Goal: Information Seeking & Learning: Compare options

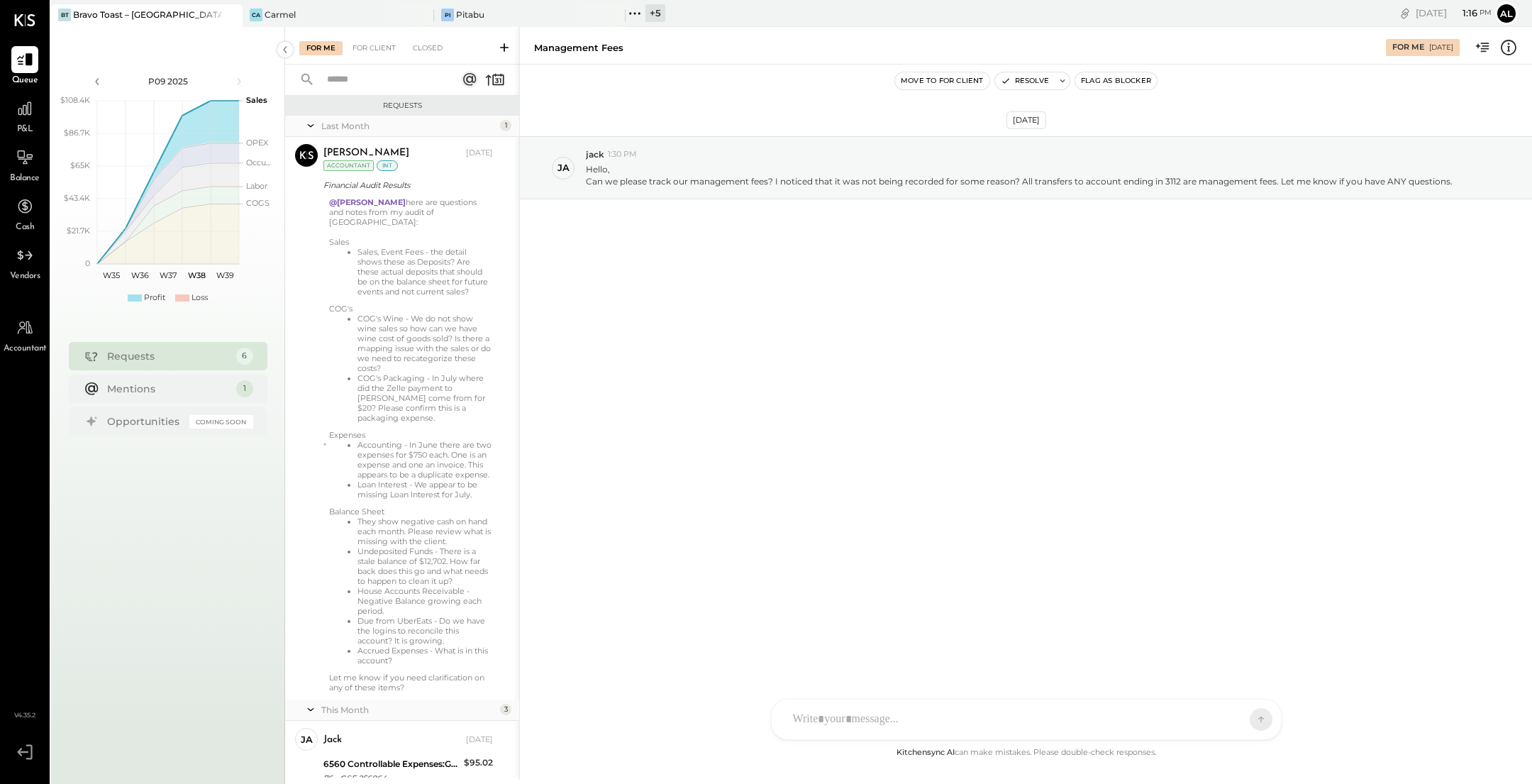
scroll to position [452, 0]
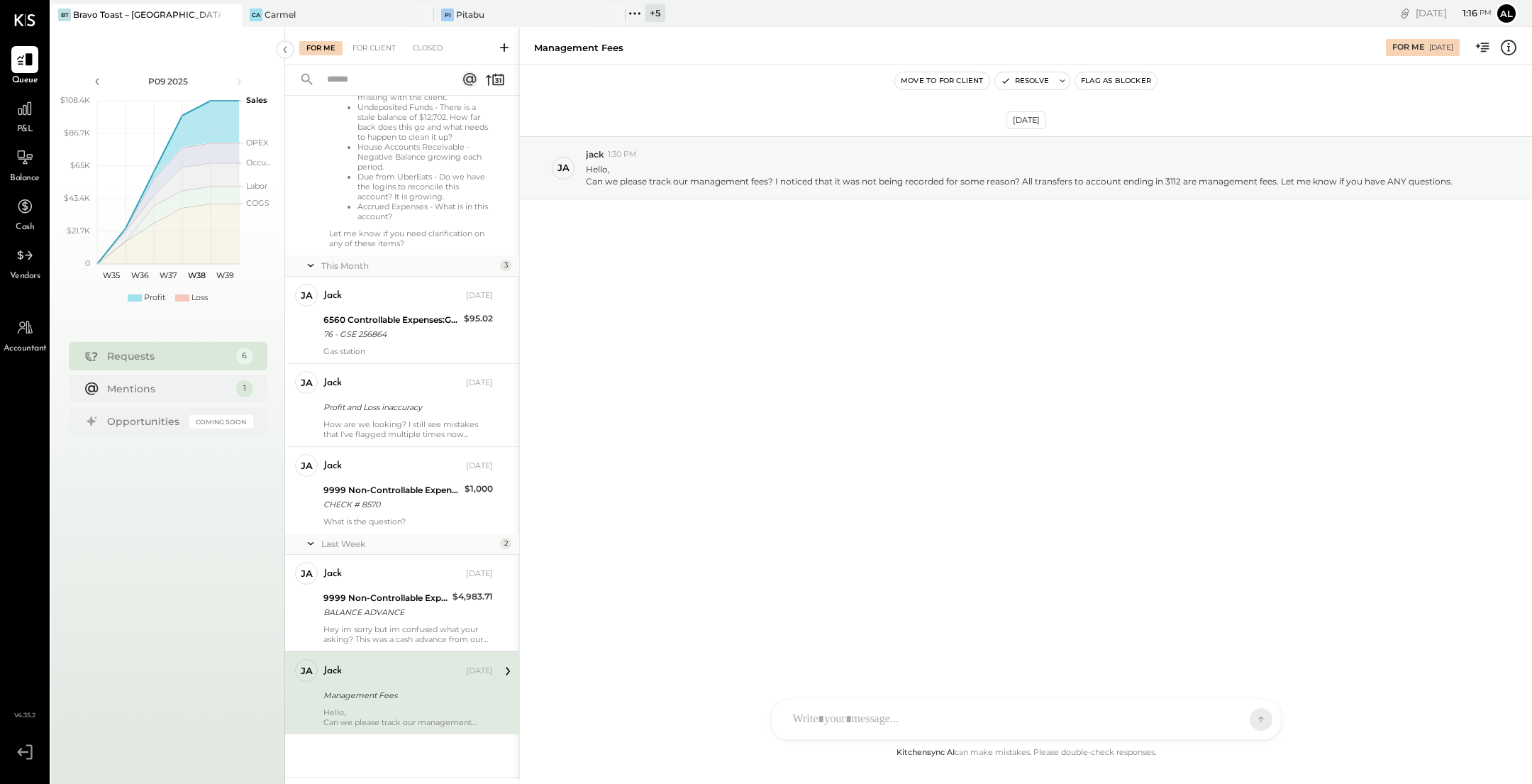
click at [685, 285] on div "Sep 15th, 2025 ja jack 1:30 PM Hello, Can we please track our management fees? …" at bounding box center [1026, 202] width 1012 height 205
drag, startPoint x: 1020, startPoint y: 174, endPoint x: 1171, endPoint y: 184, distance: 151.3
click at [1171, 184] on div "Can we please track our management fees? I noticed that it was not being record…" at bounding box center [1019, 181] width 867 height 12
click at [1084, 224] on div "Sep 15th, 2025 ja jack 1:30 PM Hello, Can we please track our management fees? …" at bounding box center [1026, 202] width 1012 height 205
drag, startPoint x: 1023, startPoint y: 179, endPoint x: 1179, endPoint y: 184, distance: 156.1
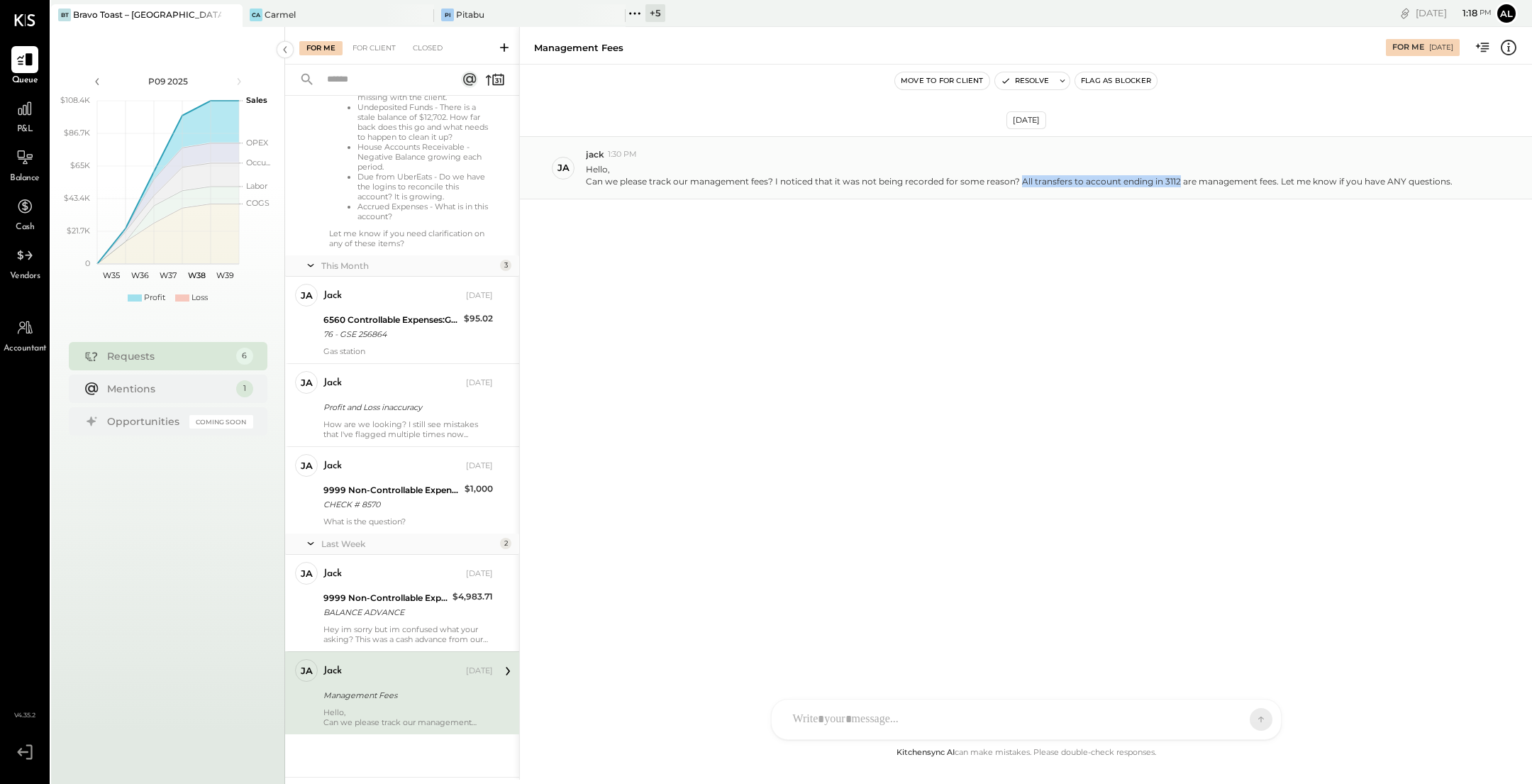
click at [1179, 184] on div "Can we please track our management fees? I noticed that it was not being record…" at bounding box center [1019, 181] width 867 height 12
click at [844, 181] on div "Can we please track our management fees? I noticed that it was not being record…" at bounding box center [1019, 181] width 867 height 12
click at [1013, 179] on div "Can we please track our management fees? I noticed that it was not being record…" at bounding box center [1019, 181] width 867 height 12
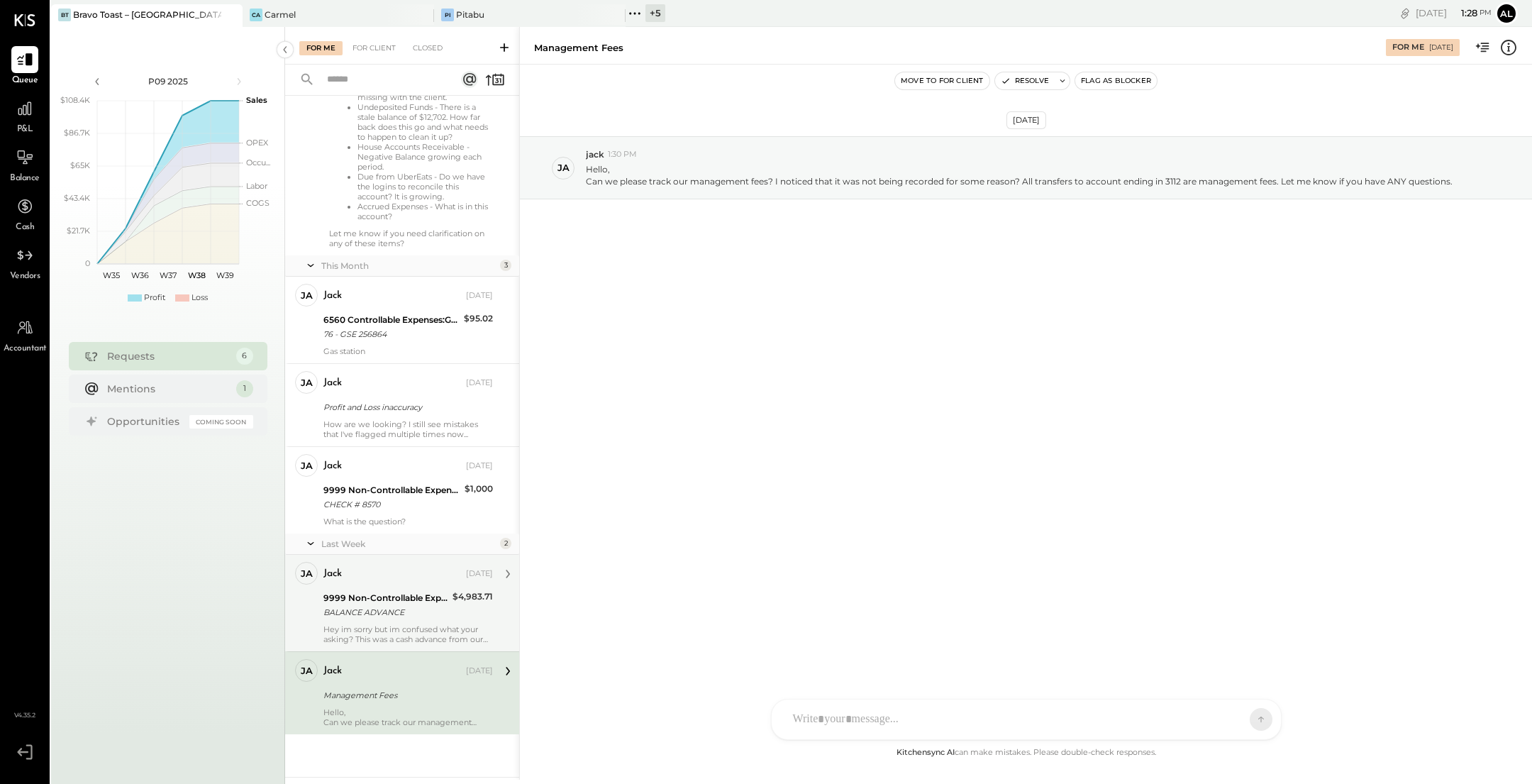
click at [393, 612] on div "BALANCE ADVANCE" at bounding box center [386, 612] width 125 height 14
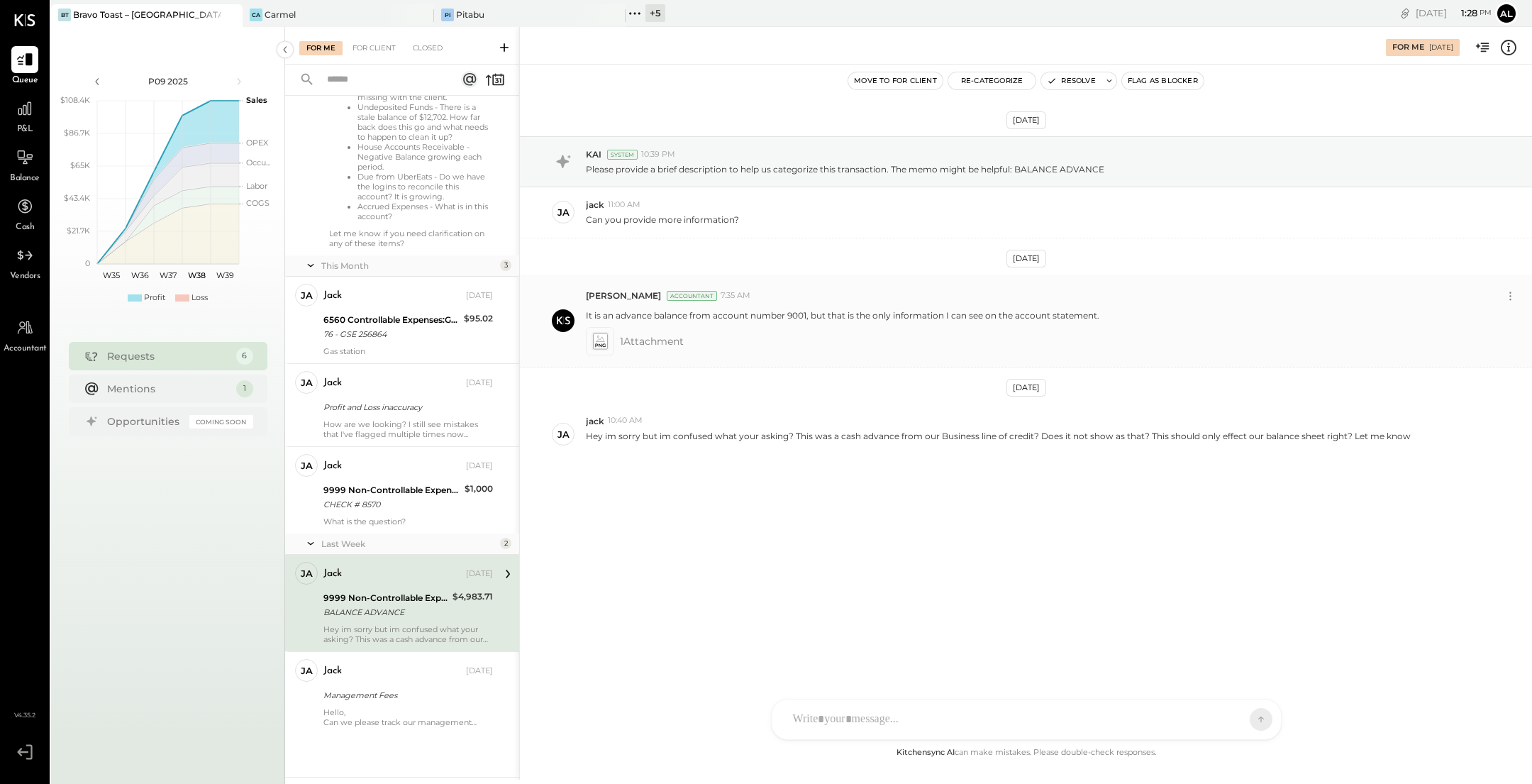
click at [664, 339] on span "1 Attachment" at bounding box center [651, 341] width 64 height 28
click at [600, 341] on icon at bounding box center [600, 341] width 15 height 17
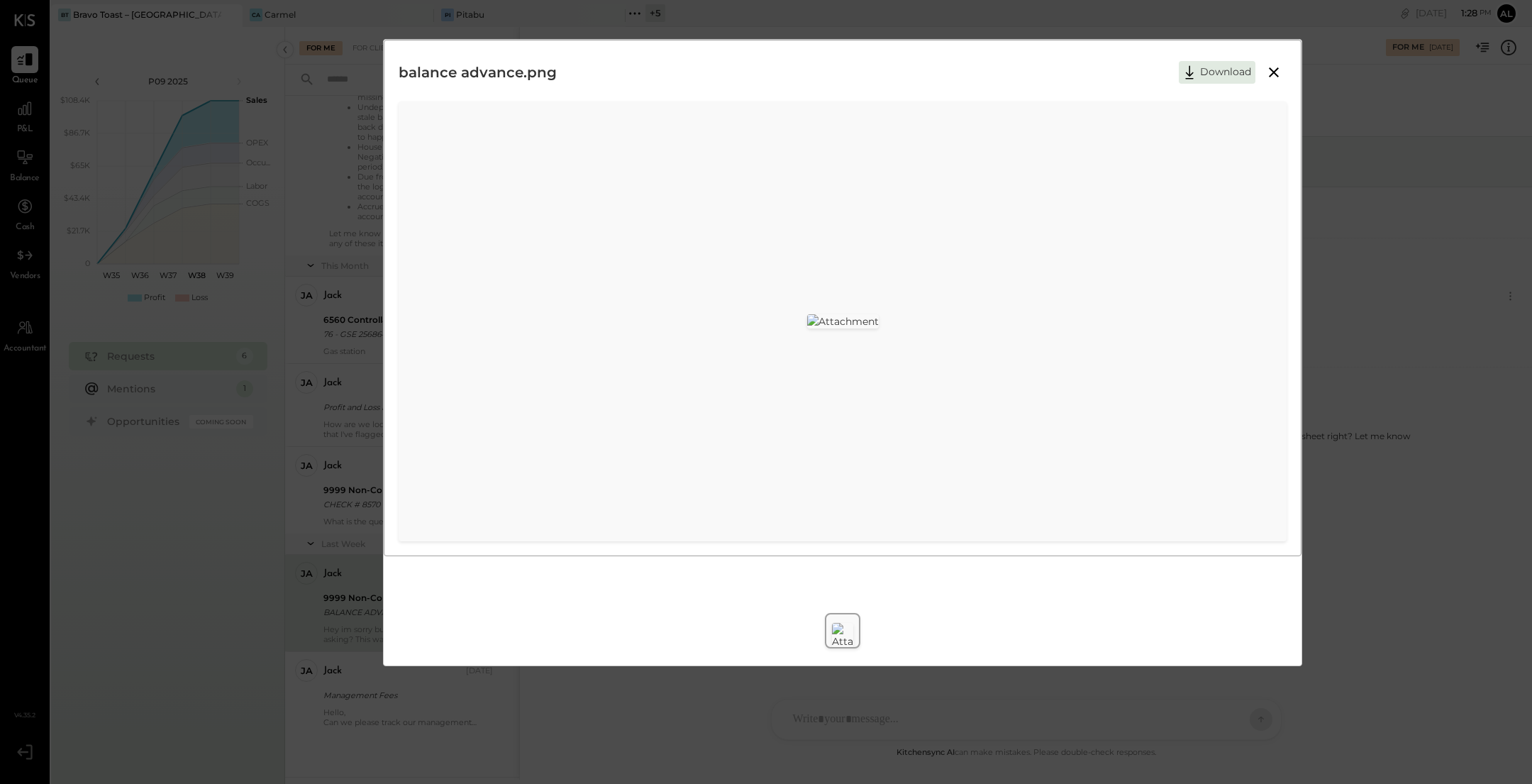
click at [1277, 71] on icon at bounding box center [1274, 73] width 17 height 17
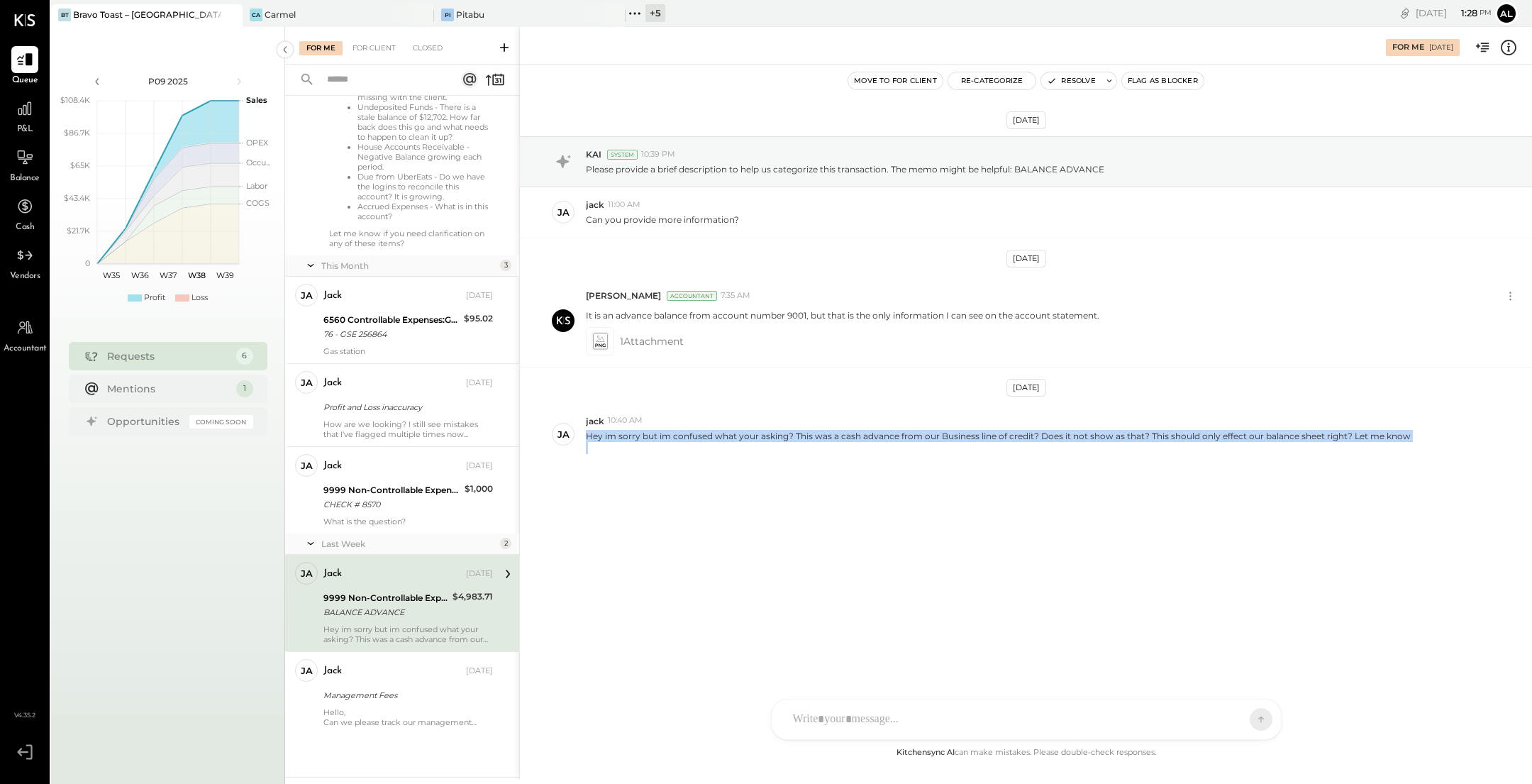
drag, startPoint x: 585, startPoint y: 434, endPoint x: 1428, endPoint y: 469, distance: 843.7
click at [1428, 469] on div "Sep 9th, 2025 KAI System 10:39 PM Please provide a brief description to help us…" at bounding box center [1026, 336] width 1012 height 472
click at [1397, 446] on div at bounding box center [998, 447] width 825 height 12
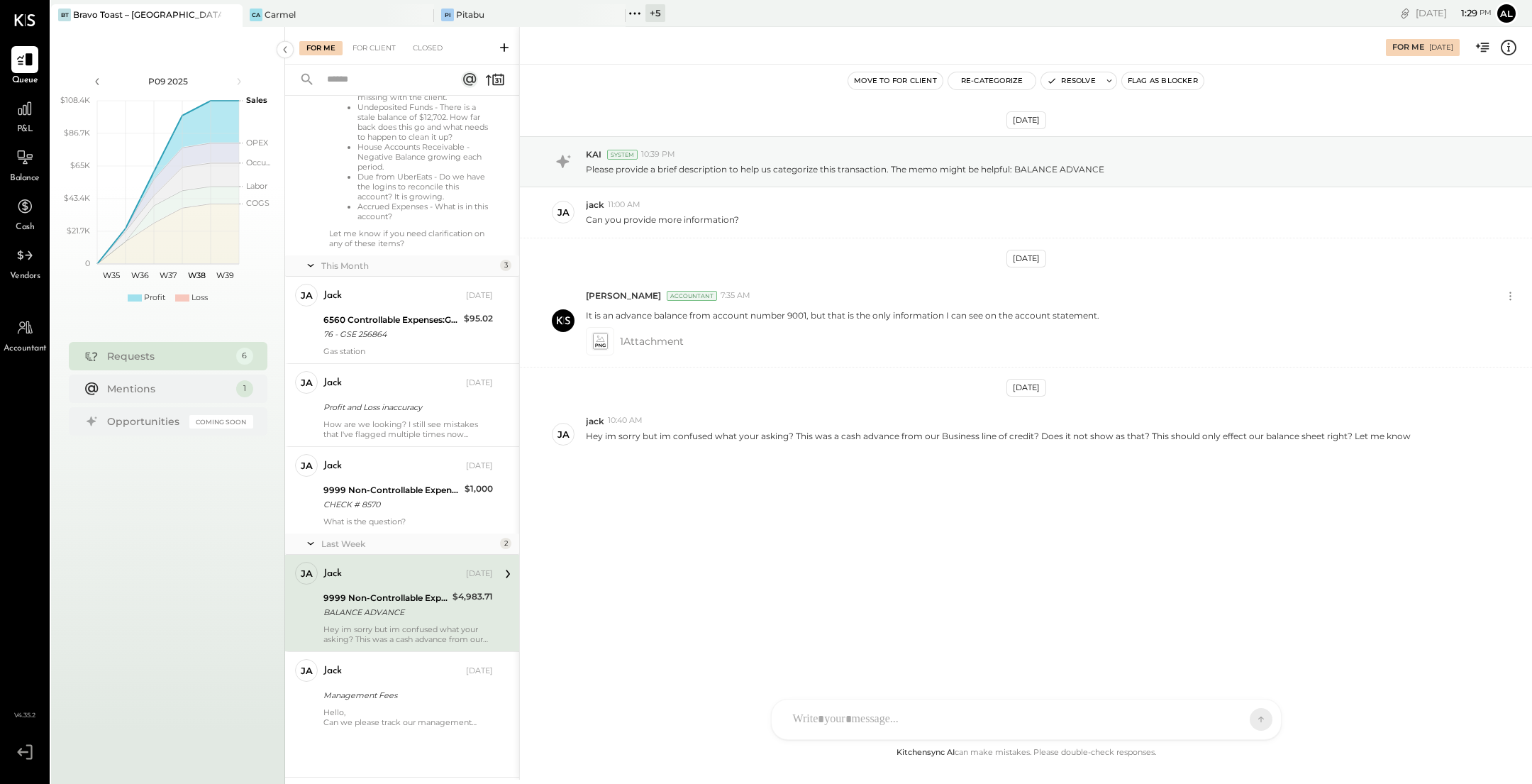
click at [923, 718] on div at bounding box center [1014, 719] width 455 height 31
click at [928, 650] on div "****" at bounding box center [1027, 659] width 481 height 57
click at [1220, 723] on div "ALL" at bounding box center [1216, 719] width 44 height 12
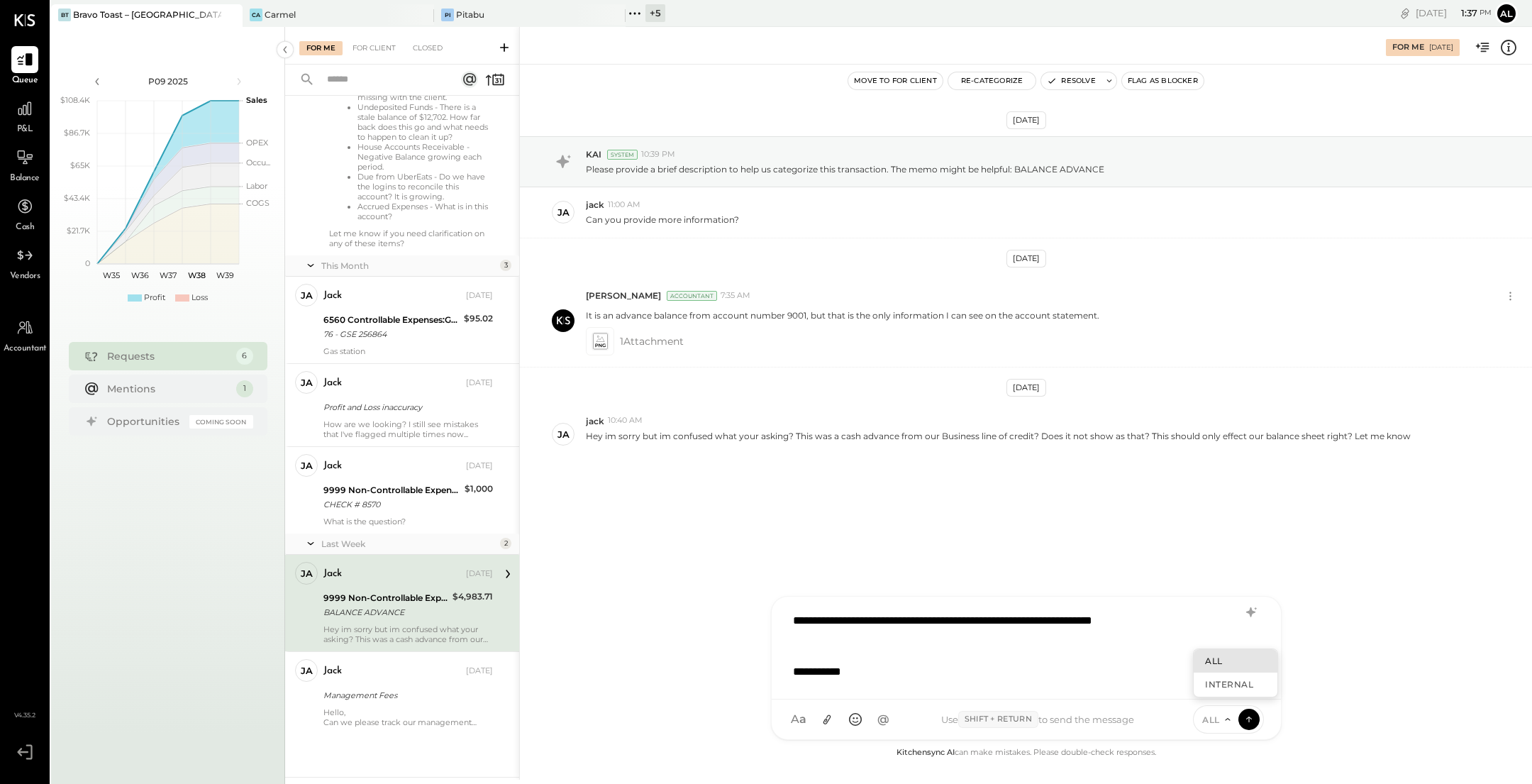
click at [1257, 726] on div "ALL" at bounding box center [1229, 719] width 71 height 28
click at [1254, 719] on icon at bounding box center [1250, 718] width 13 height 14
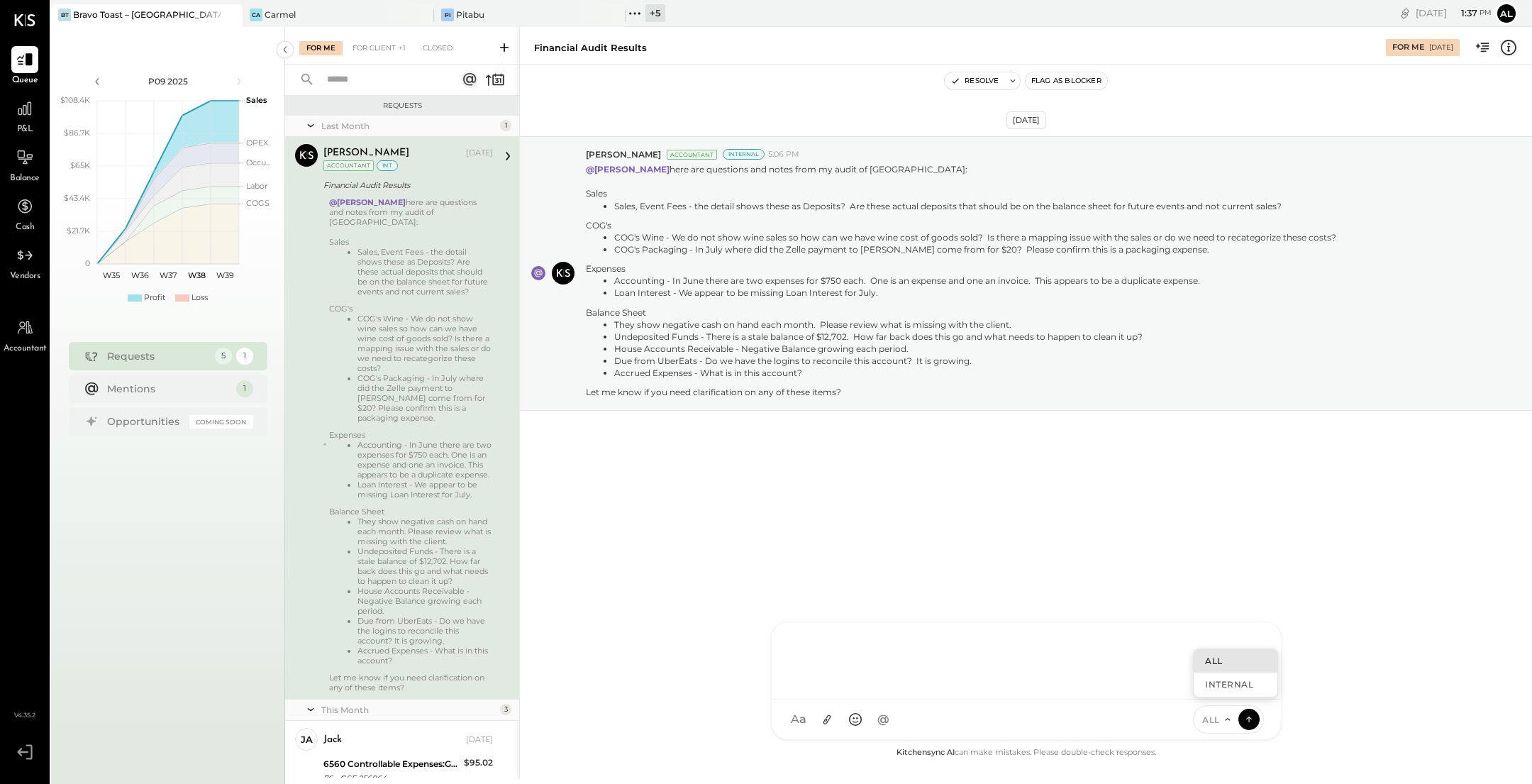
scroll to position [355, 0]
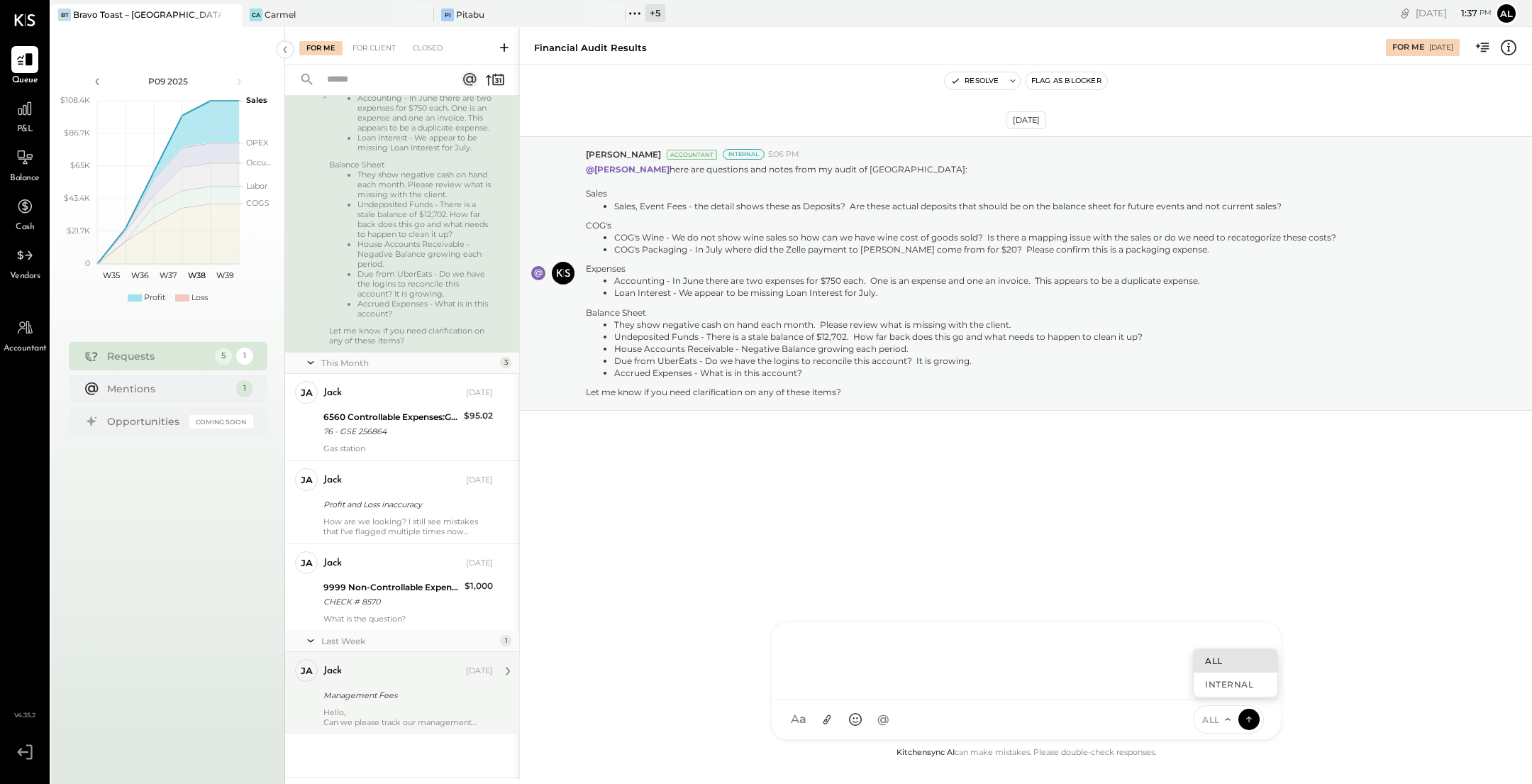
click at [409, 684] on div "jack Sep 15, 2025 Management Fees Hello, Can we please track our management fee…" at bounding box center [408, 693] width 169 height 68
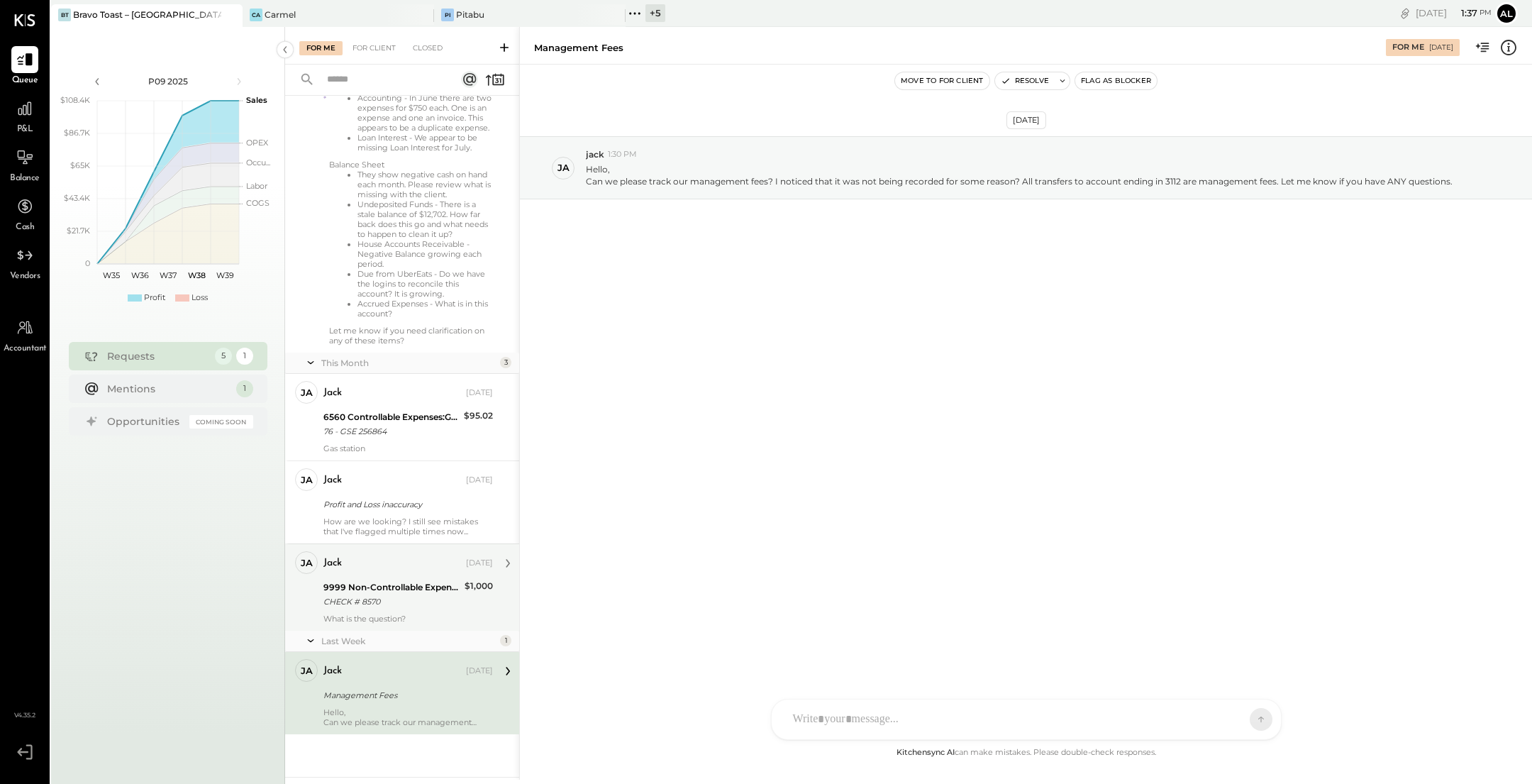
click at [420, 593] on div "9999 Non-Controllable Expenses:Other Income and Expenses:To Be Classified P&L" at bounding box center [392, 587] width 137 height 14
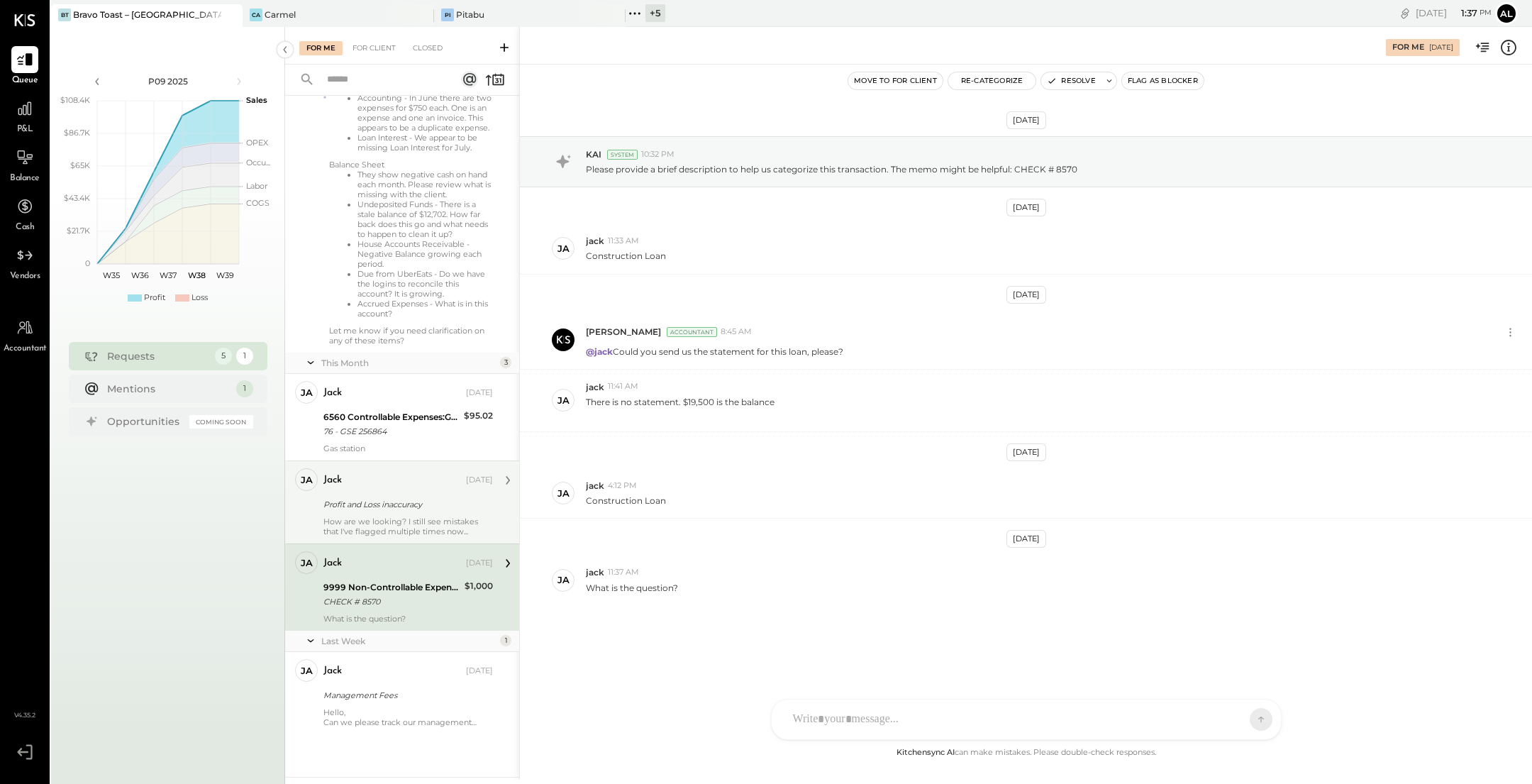
click at [414, 522] on div "How are we looking? I still see mistakes that I've flagged multiple times now..." at bounding box center [408, 527] width 169 height 20
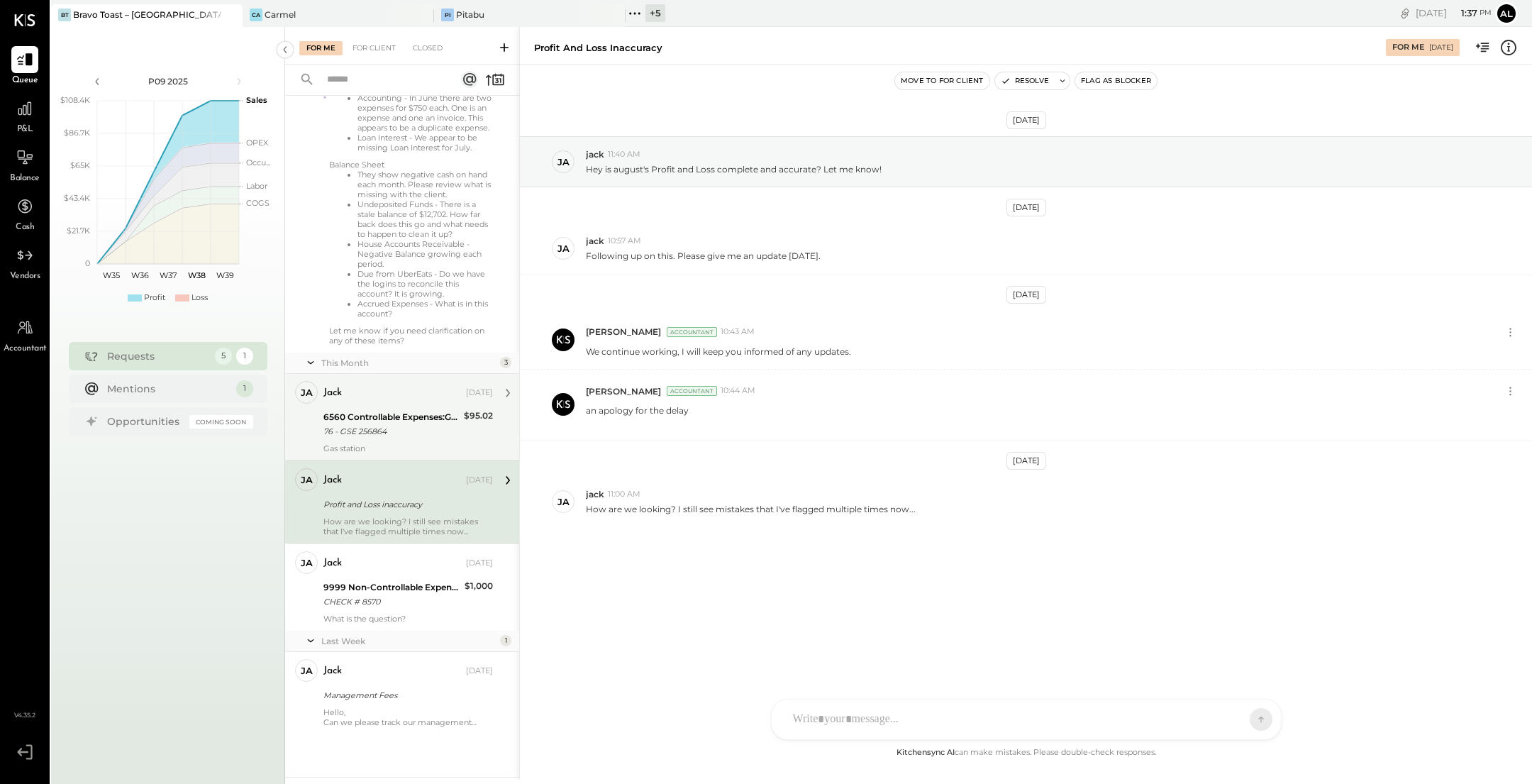
click at [408, 405] on div "jack Sep 05, 2025" at bounding box center [408, 393] width 169 height 24
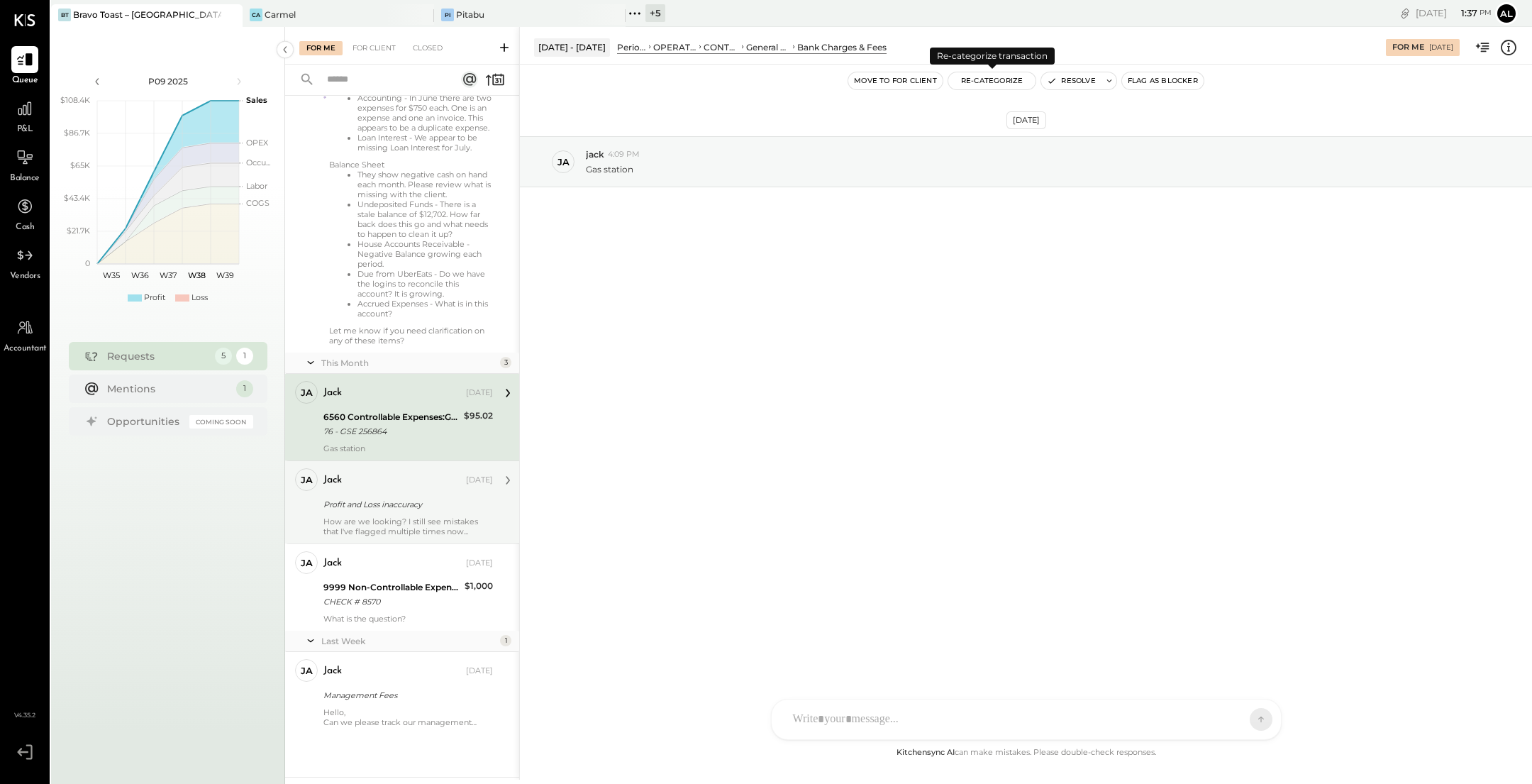
click at [995, 84] on button "Re-Categorize" at bounding box center [992, 81] width 88 height 17
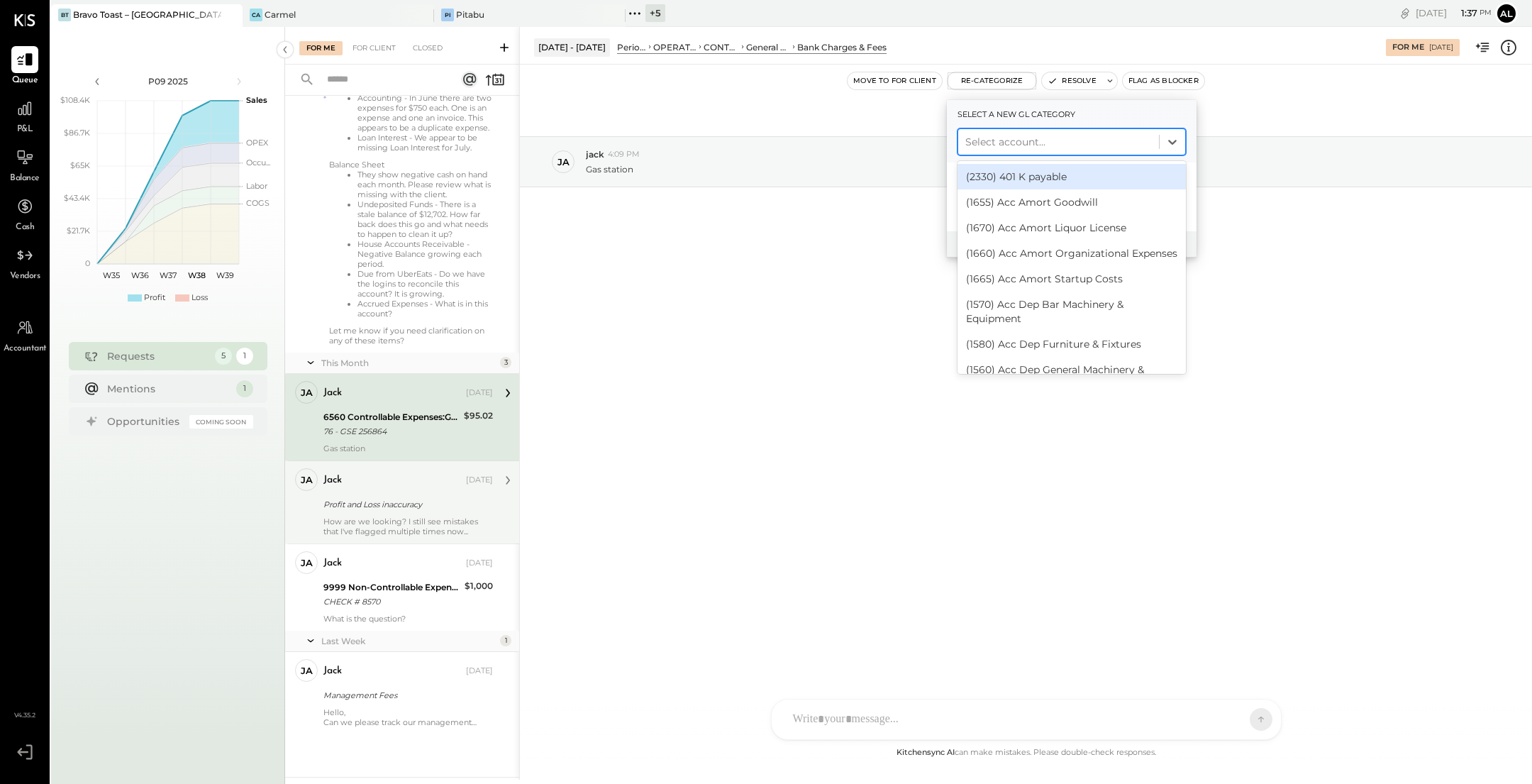
click at [1021, 133] on div at bounding box center [1059, 142] width 187 height 17
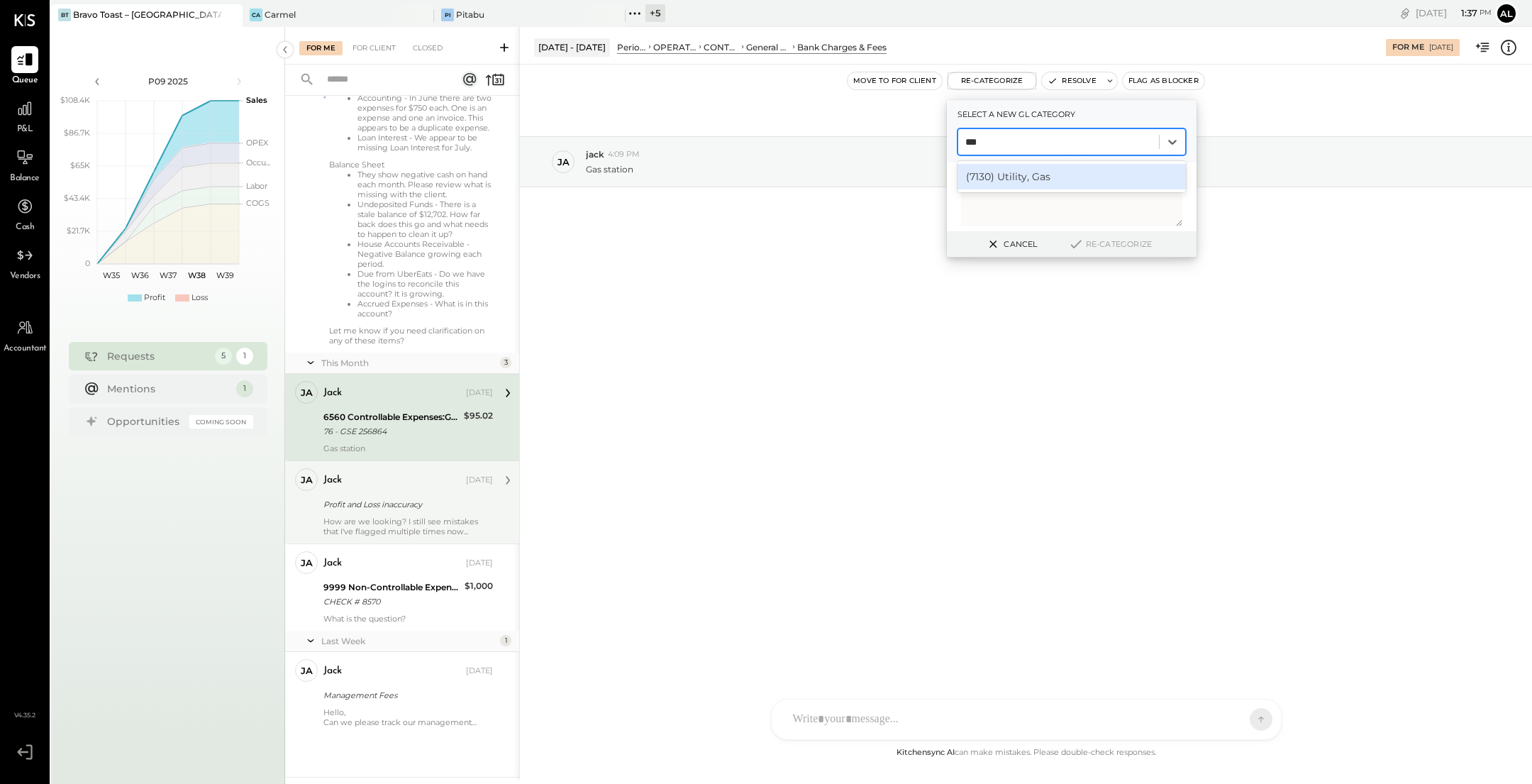
type input "***"
click at [749, 389] on div "Sep 5th, 2025 ja jack 4:09 PM Gas station" at bounding box center [1026, 404] width 1012 height 680
click at [751, 304] on div "Sep 5th, 2025 ja jack 4:09 PM Gas station" at bounding box center [1026, 404] width 1012 height 680
drag, startPoint x: 392, startPoint y: 435, endPoint x: 340, endPoint y: 434, distance: 52.0
click at [340, 434] on div "76 - GSE 256864" at bounding box center [391, 432] width 136 height 14
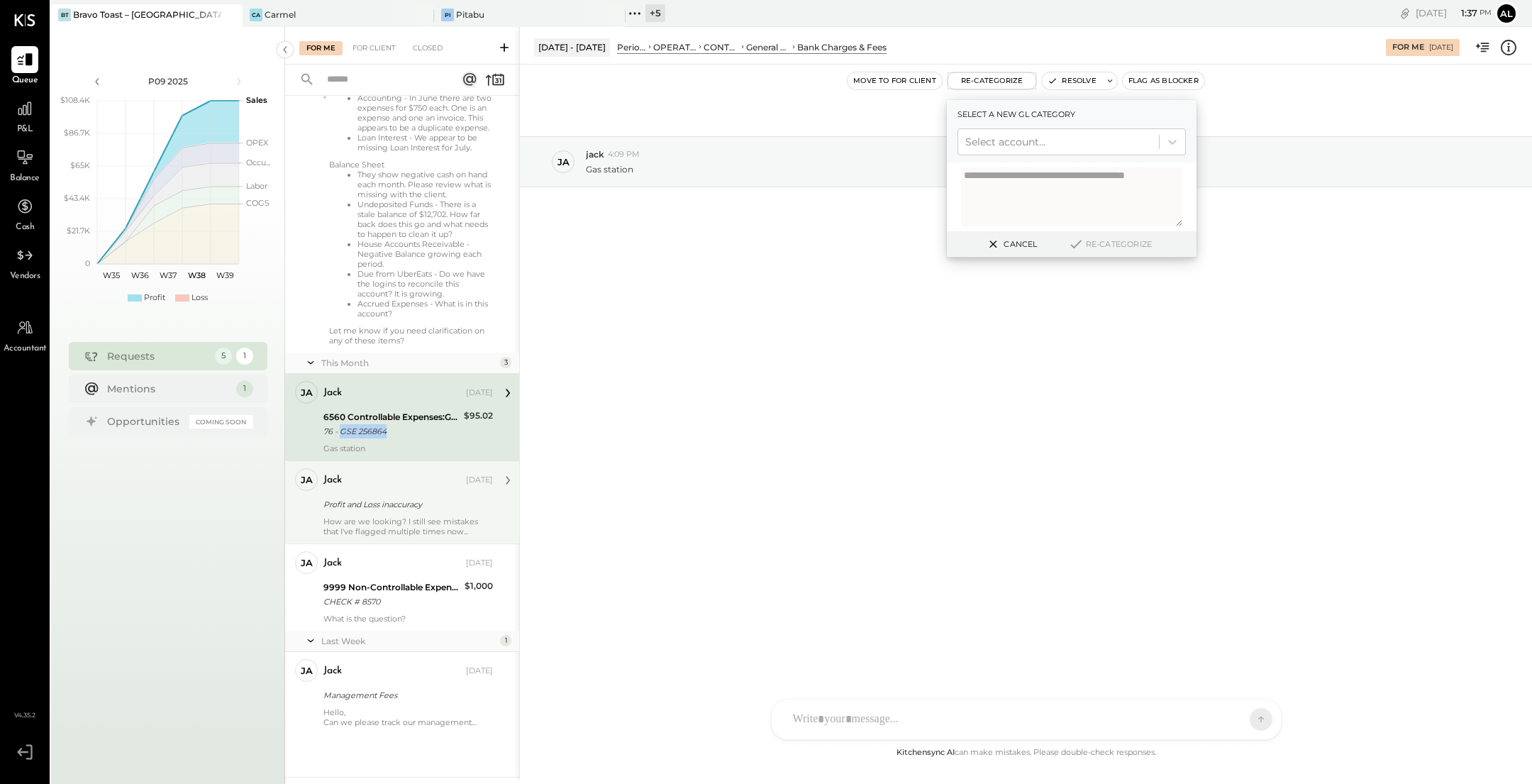
copy div "GSE 256864"
click at [876, 458] on div "Sep 5th, 2025 ja jack 4:09 PM Gas station" at bounding box center [1026, 404] width 1012 height 680
click at [791, 403] on div "Sep 5th, 2025 ja jack 4:09 PM Gas station" at bounding box center [1026, 404] width 1012 height 680
click at [1030, 250] on button "Cancel" at bounding box center [1010, 244] width 61 height 19
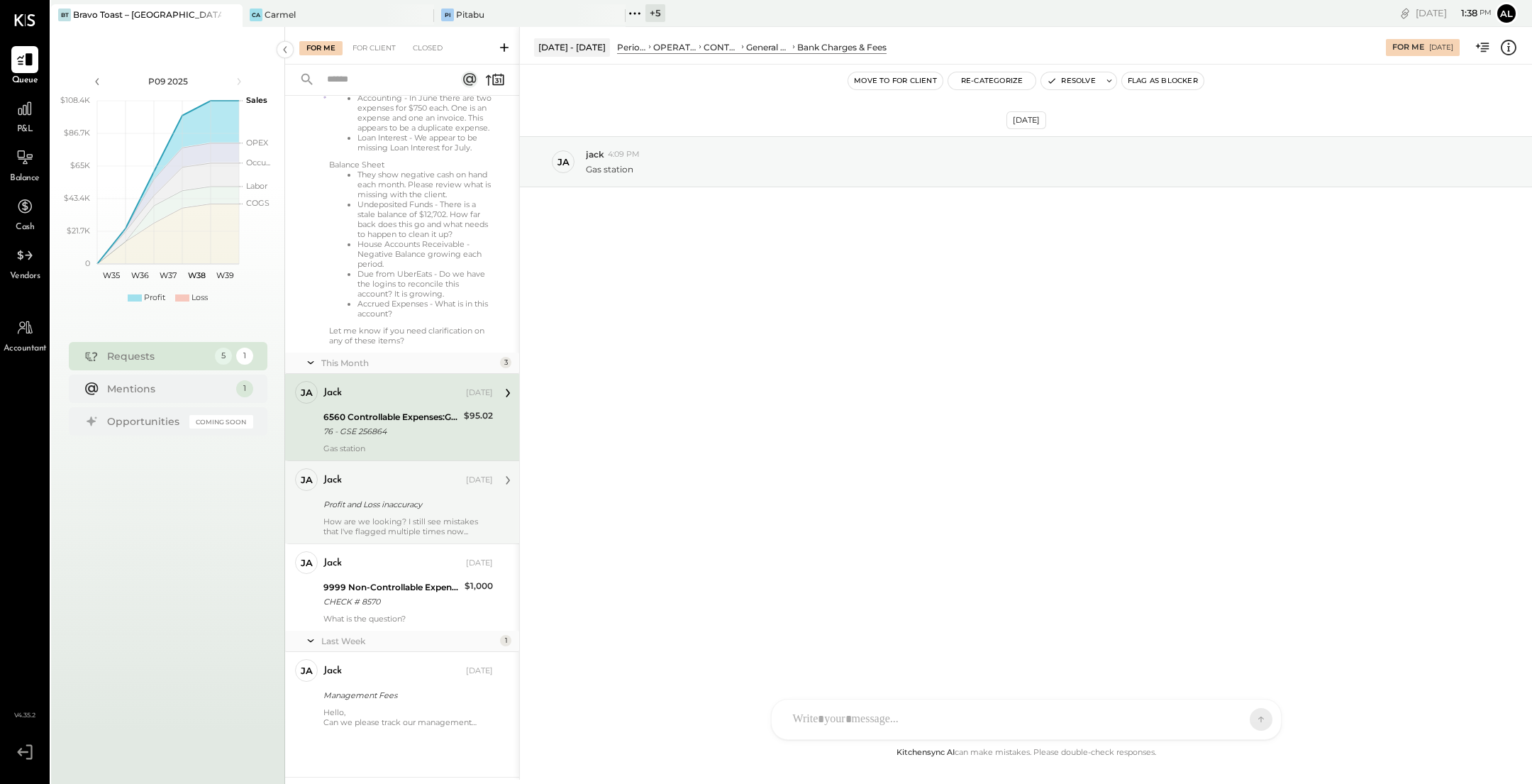
click at [402, 526] on div "How are we looking? I still see mistakes that I've flagged multiple times now..." at bounding box center [408, 527] width 169 height 20
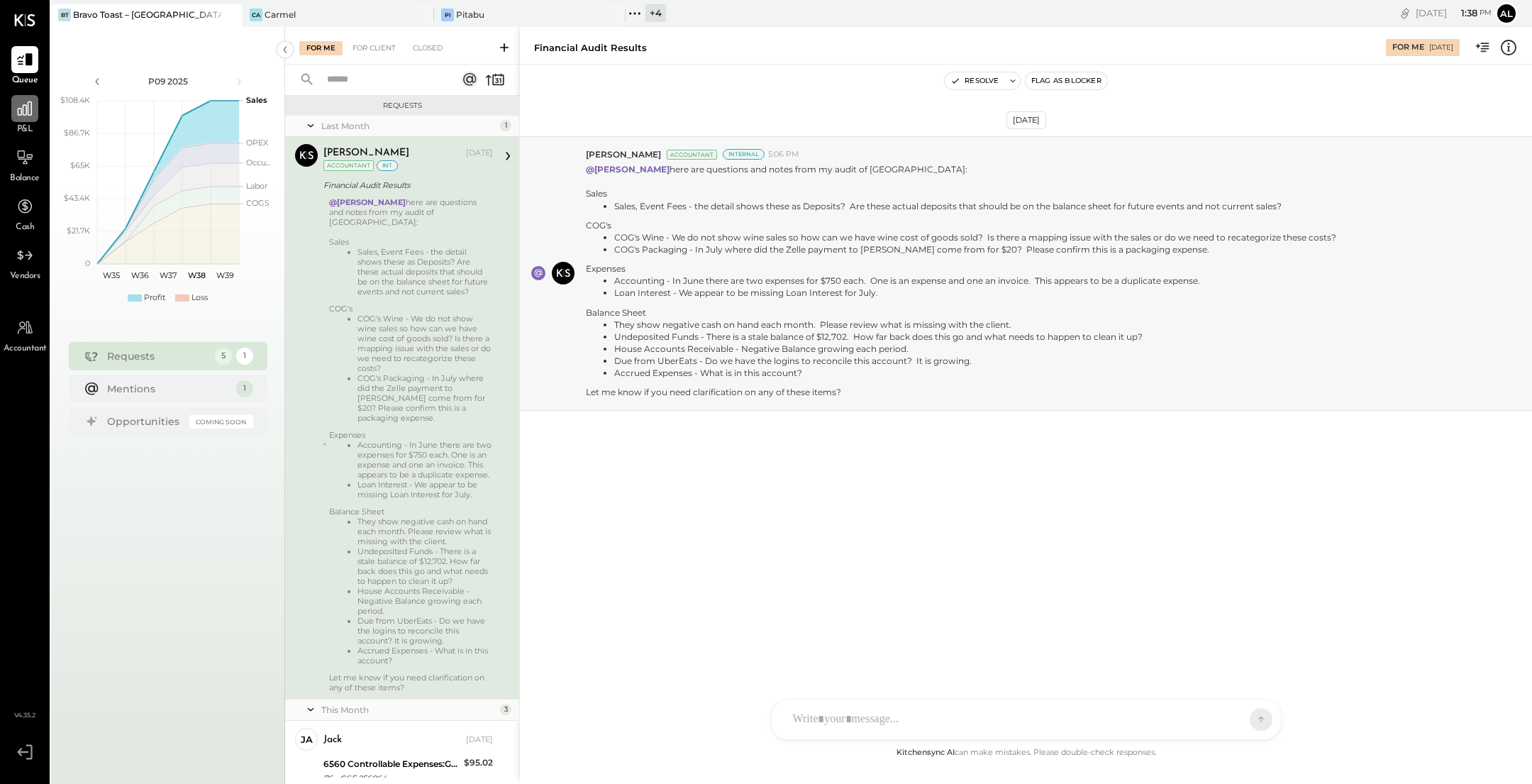
click at [19, 121] on div at bounding box center [25, 108] width 27 height 27
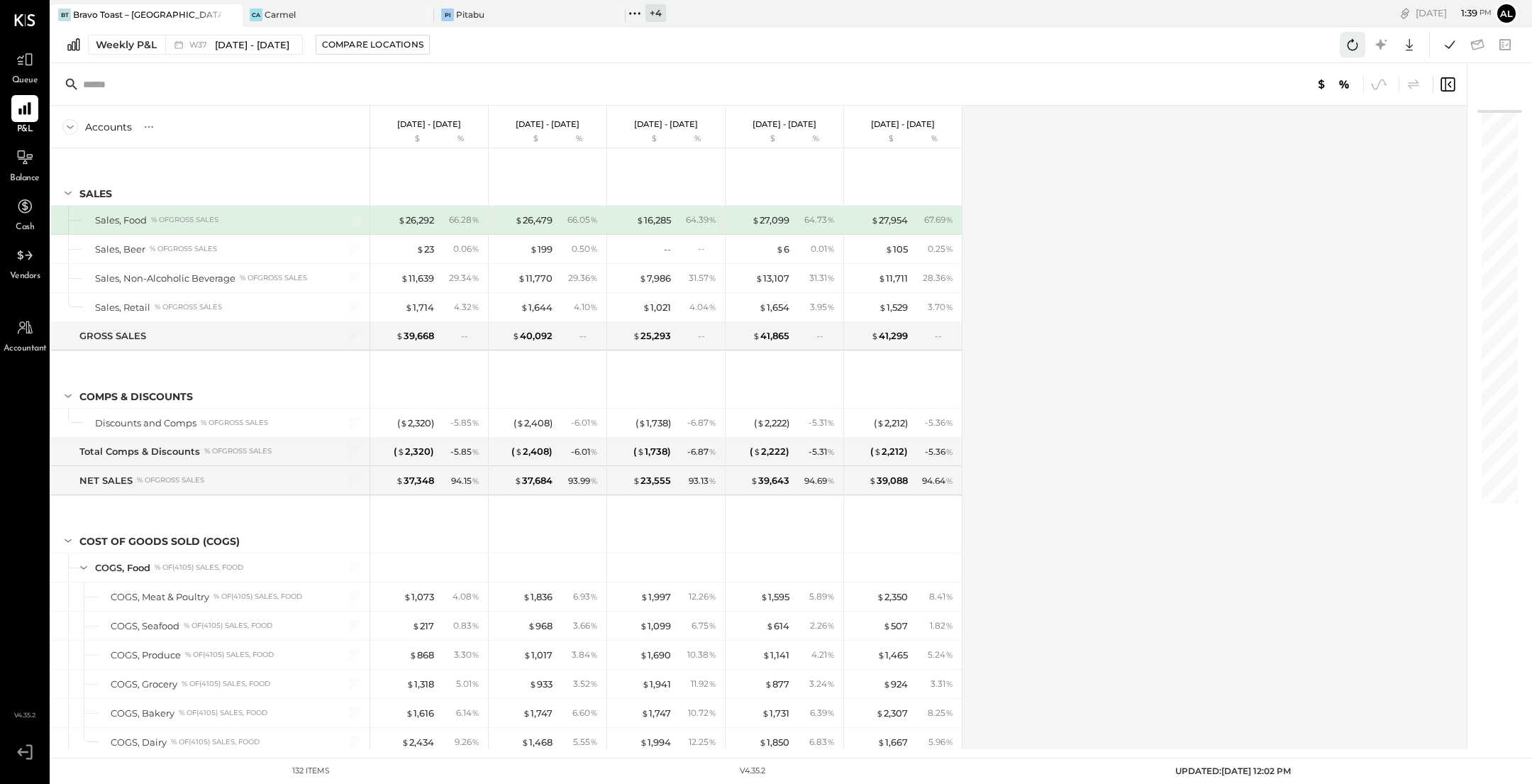
click at [1353, 43] on icon at bounding box center [1353, 45] width 19 height 19
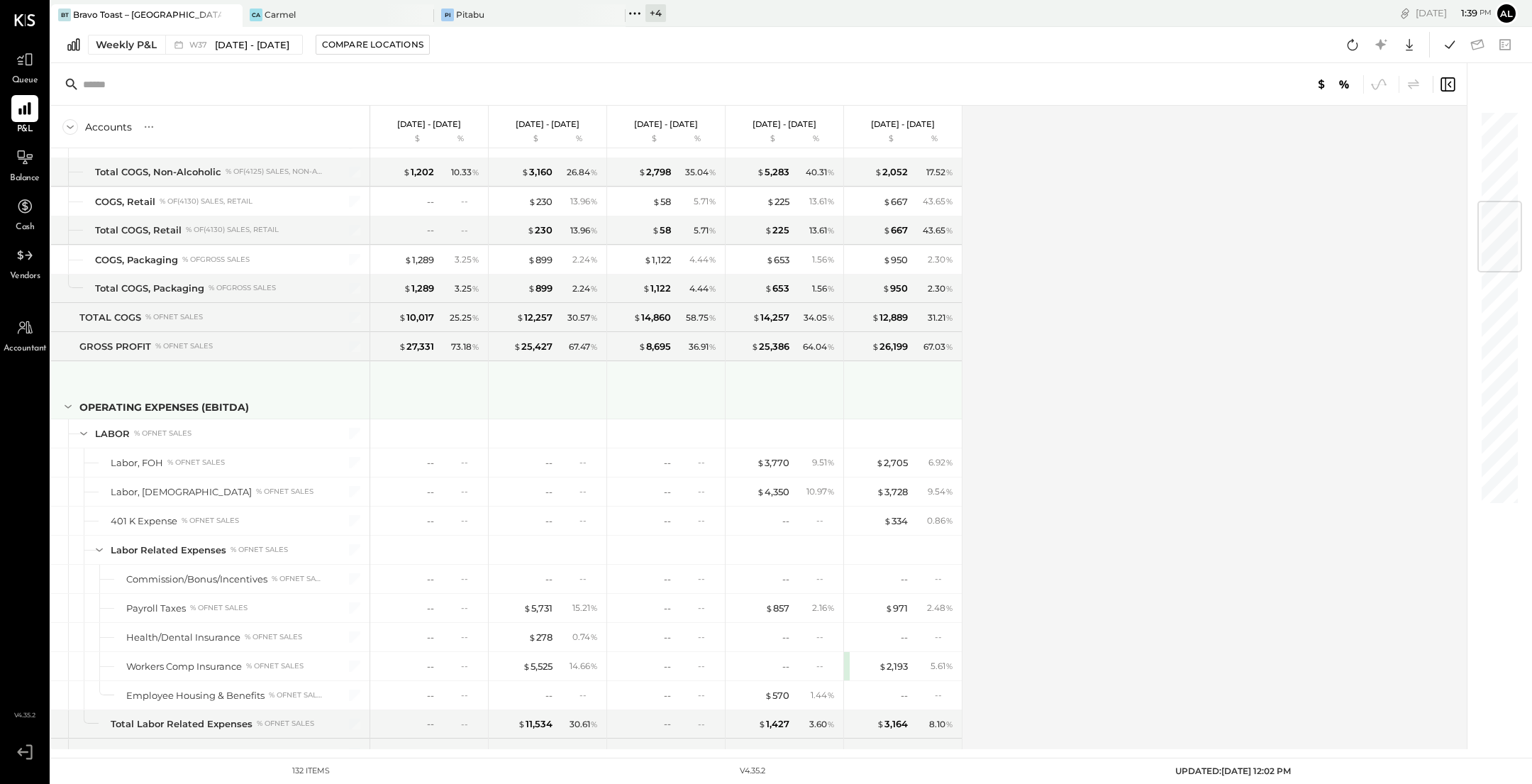
scroll to position [775, 0]
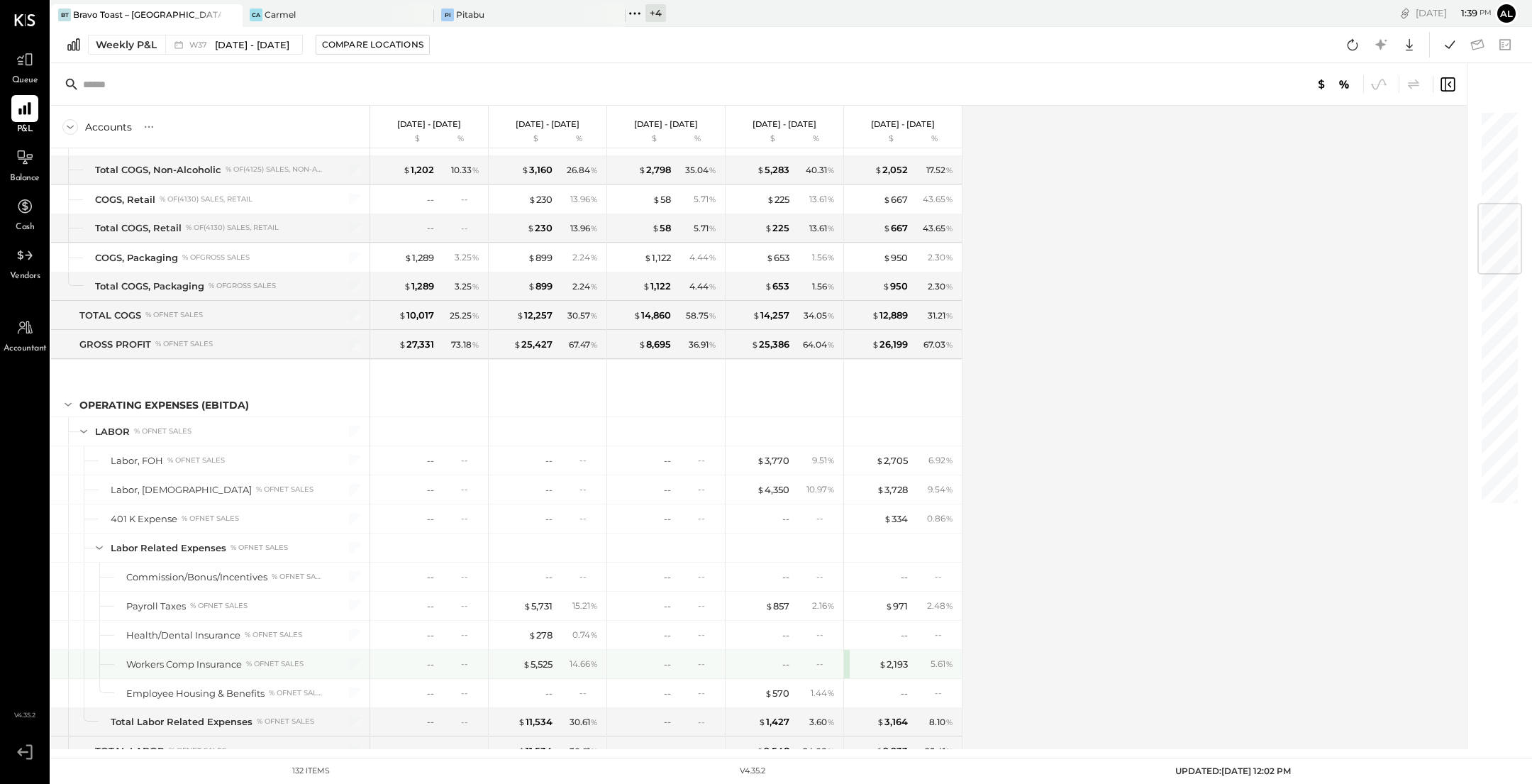
click at [845, 657] on div "$ 2,193 5.61 %" at bounding box center [902, 664] width 117 height 28
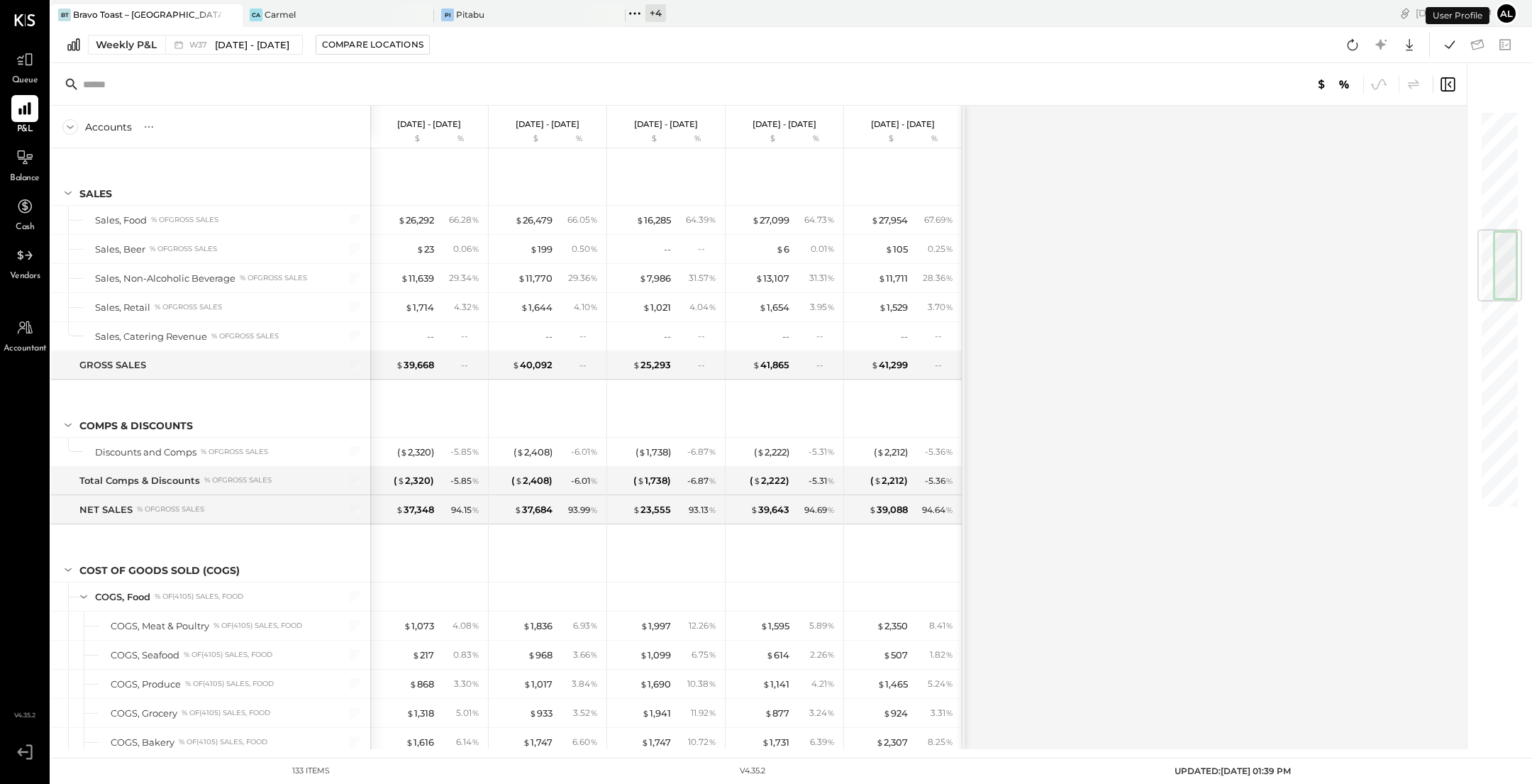
scroll to position [997, 0]
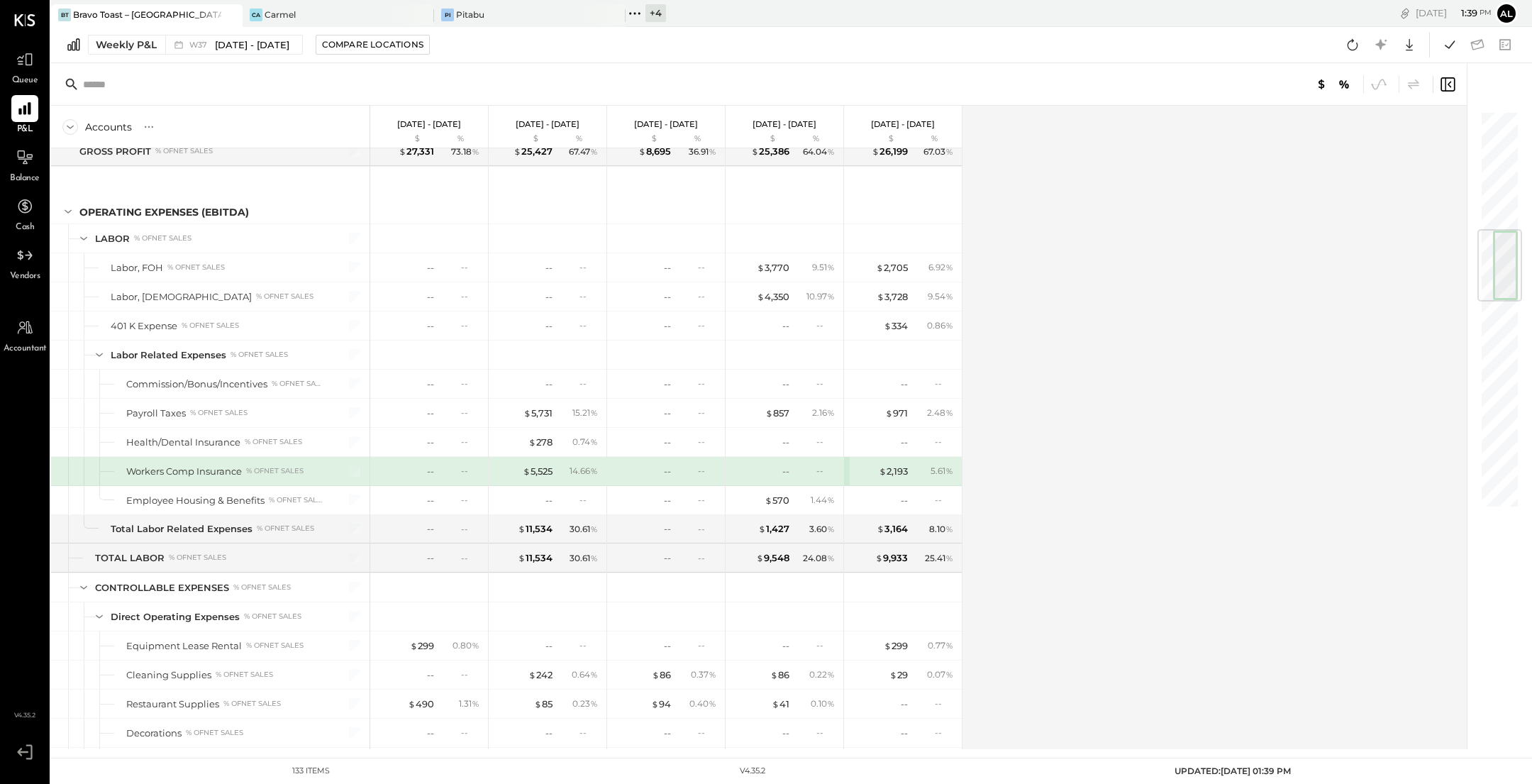
click at [846, 463] on div "$ 2,193 5.61 %" at bounding box center [902, 471] width 117 height 28
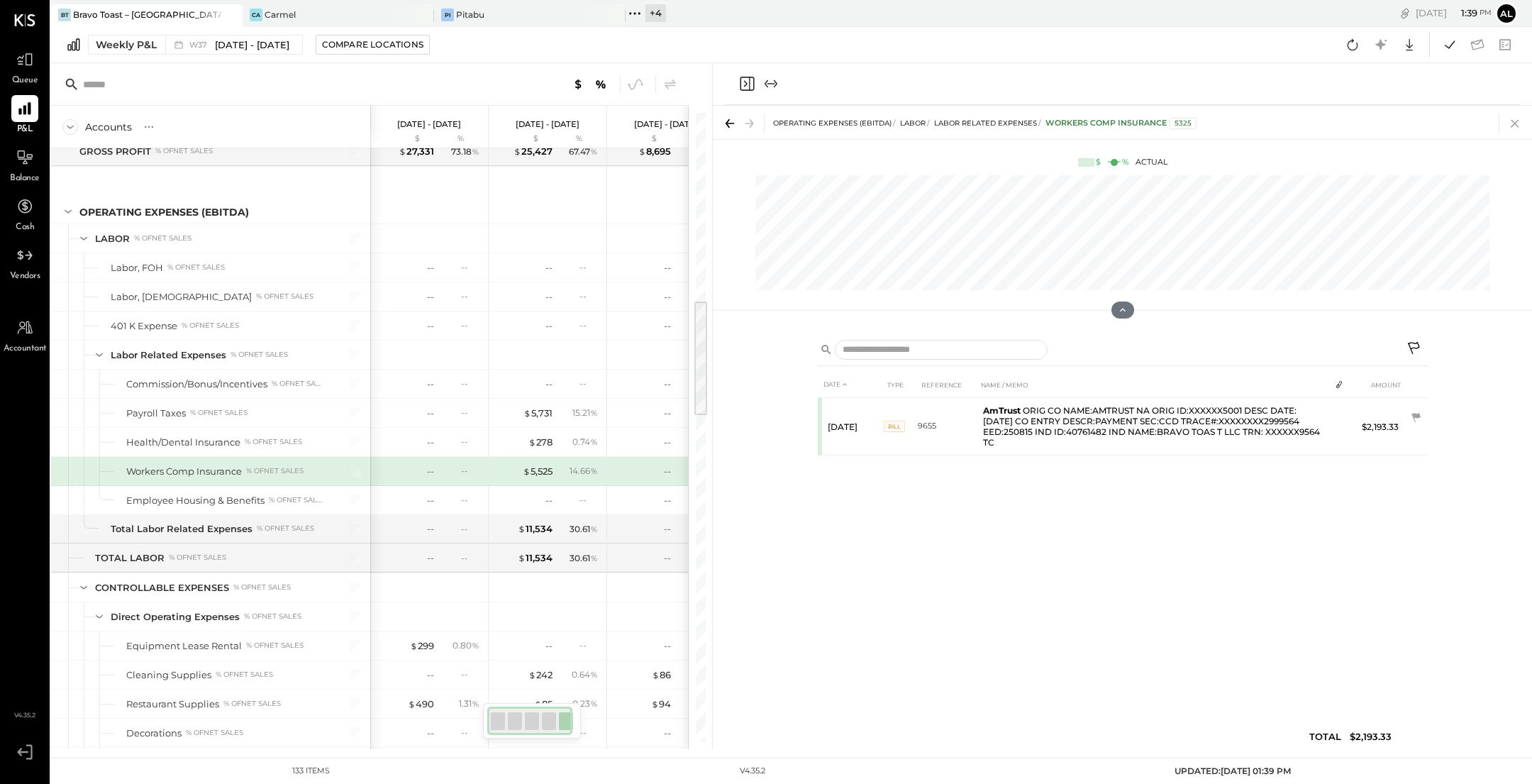
click at [1516, 121] on icon at bounding box center [1515, 123] width 8 height 8
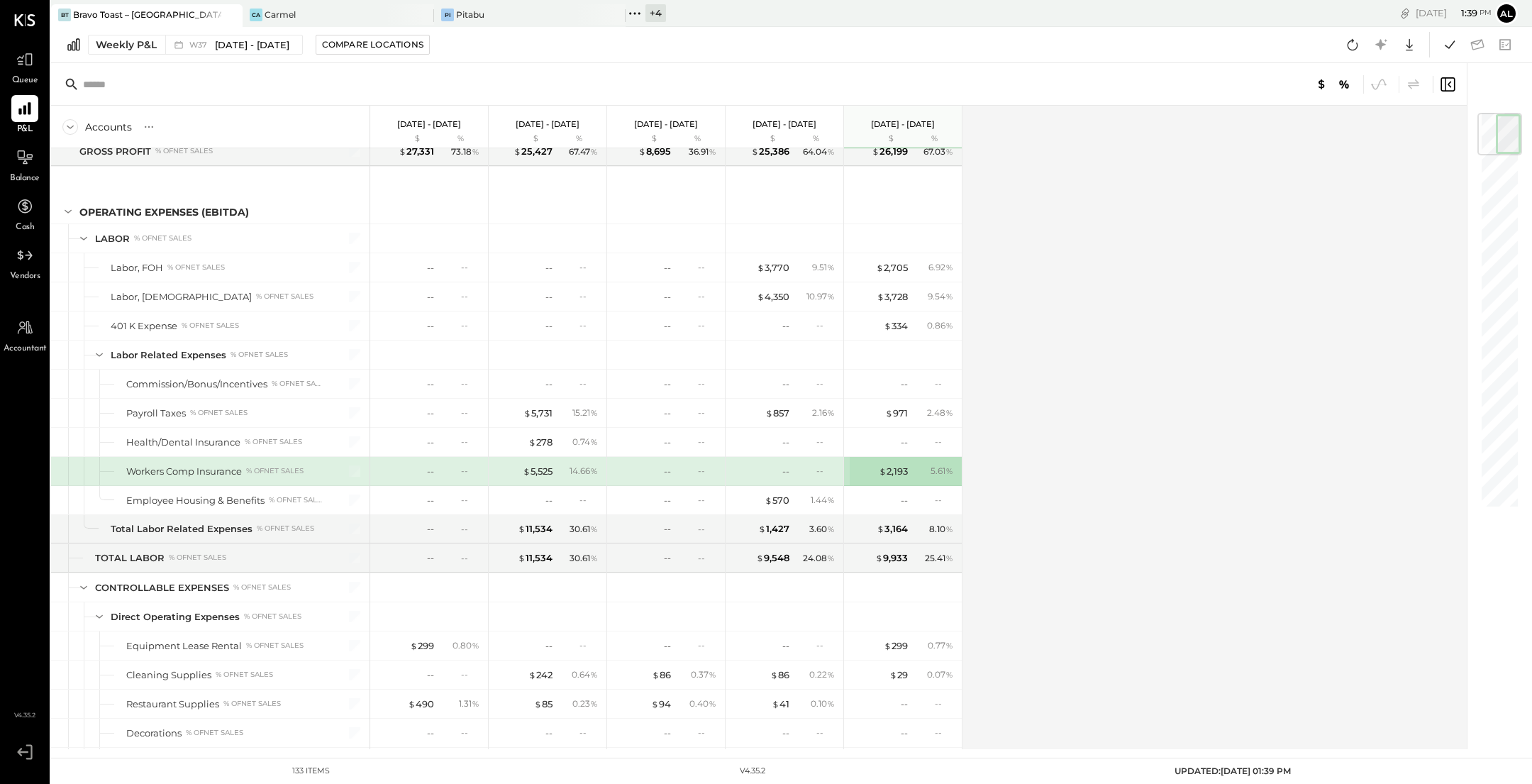
click at [1178, 494] on div "Accounts S % GL [DATE] - [DATE] $ % [DATE] - [DATE] $ % [DATE] - [DATE] $ % [DA…" at bounding box center [760, 427] width 1418 height 643
click at [883, 435] on div "--" at bounding box center [879, 442] width 57 height 14
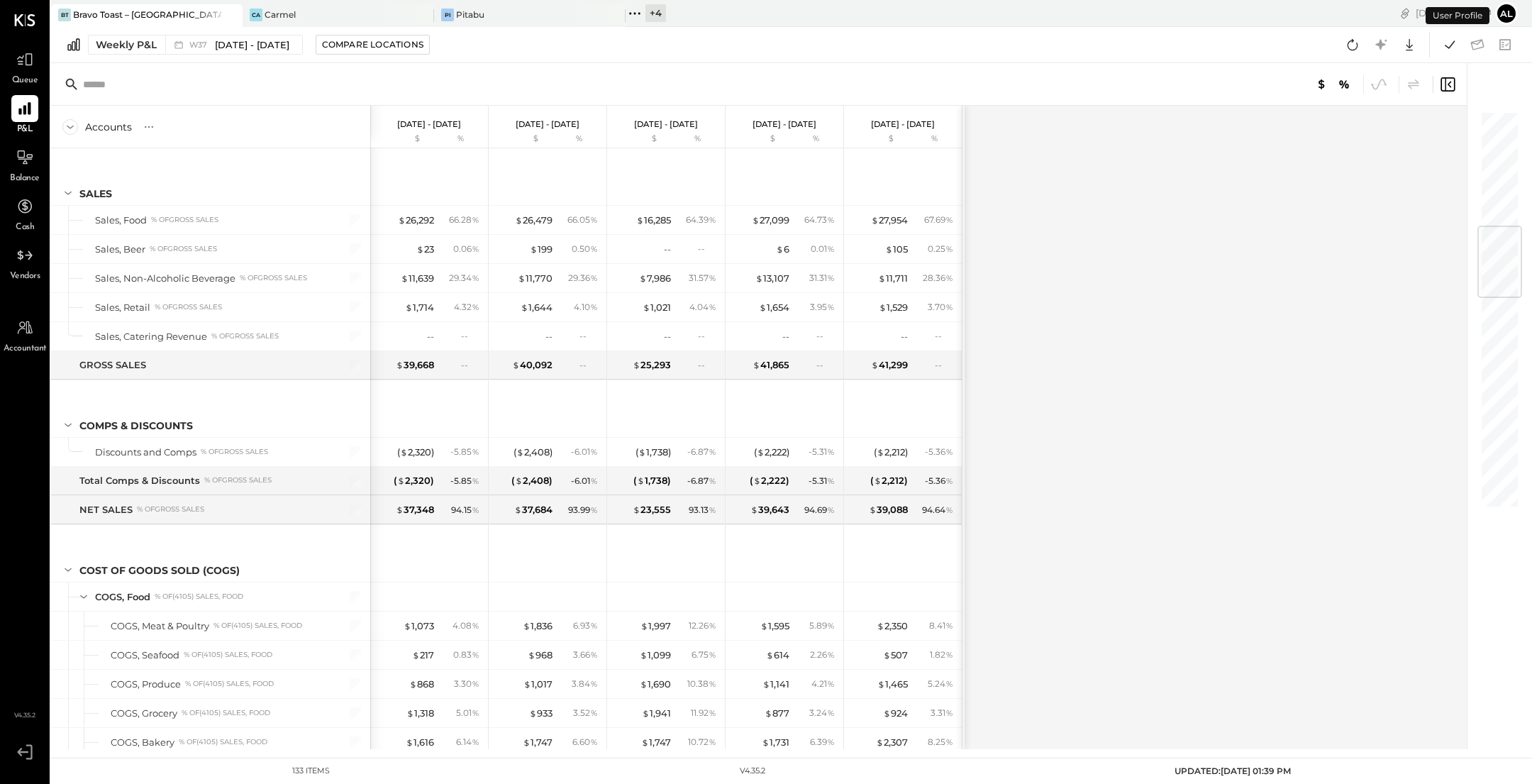
scroll to position [968, 0]
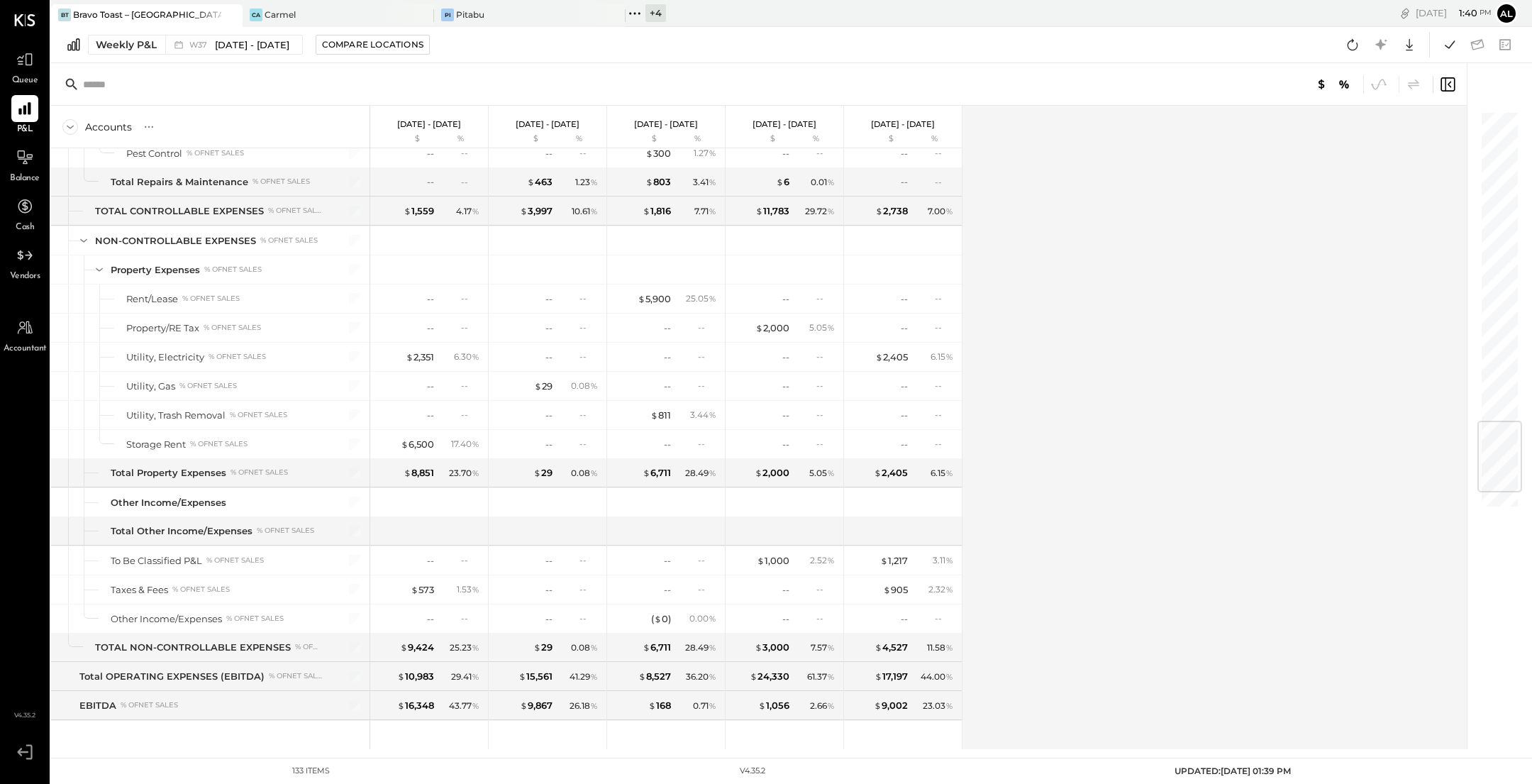
scroll to position [2726, 0]
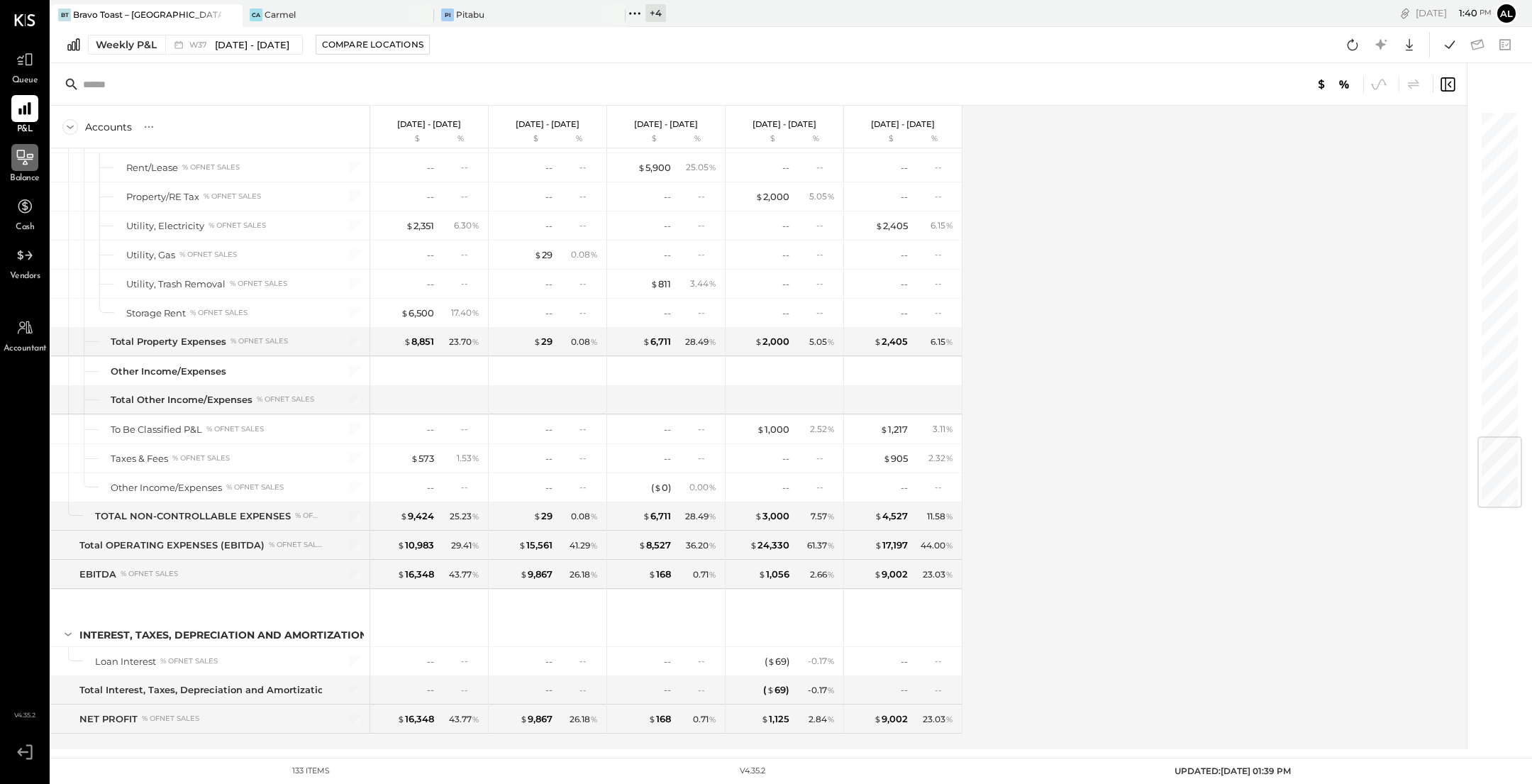
click at [16, 162] on div at bounding box center [25, 157] width 27 height 27
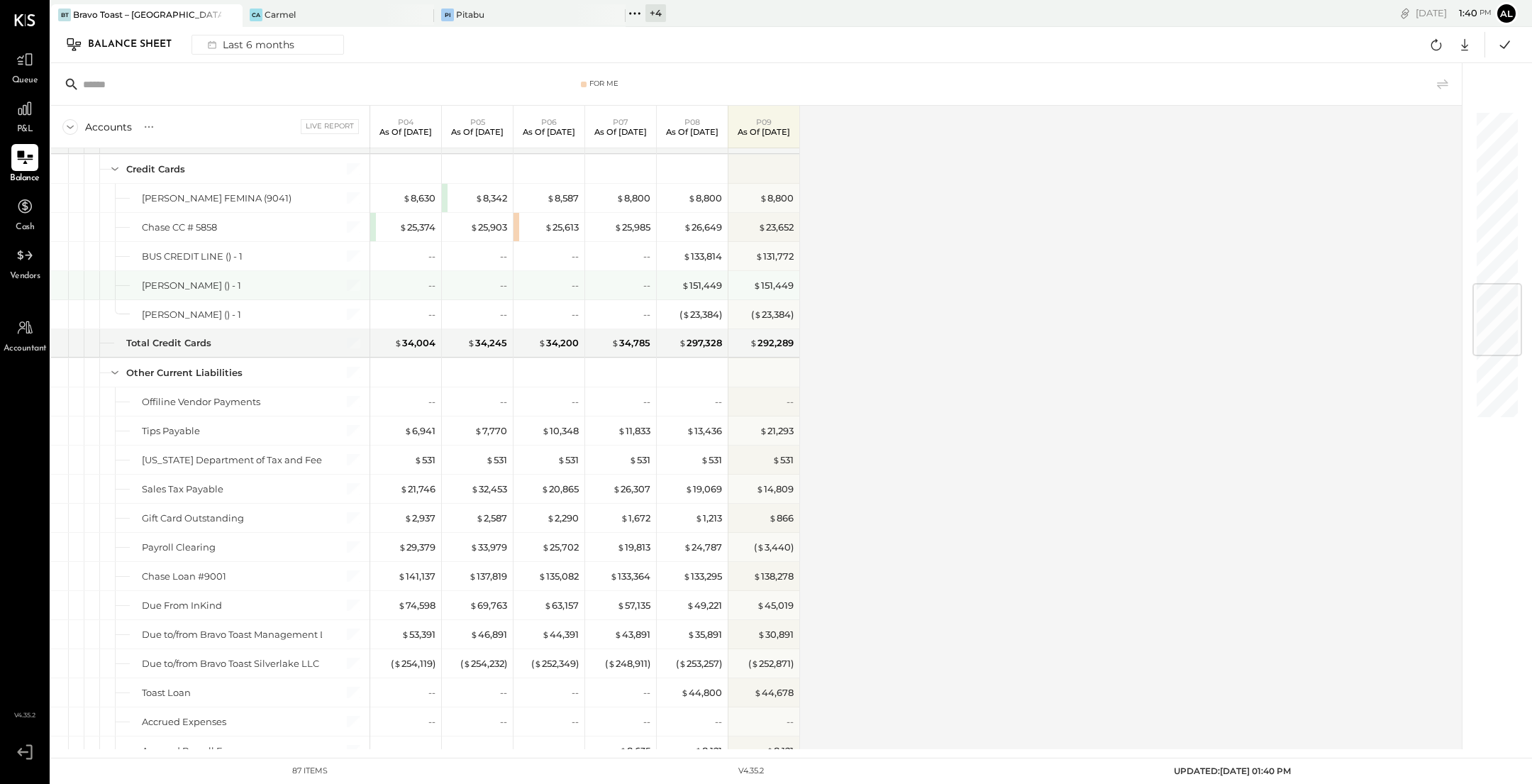
scroll to position [1522, 0]
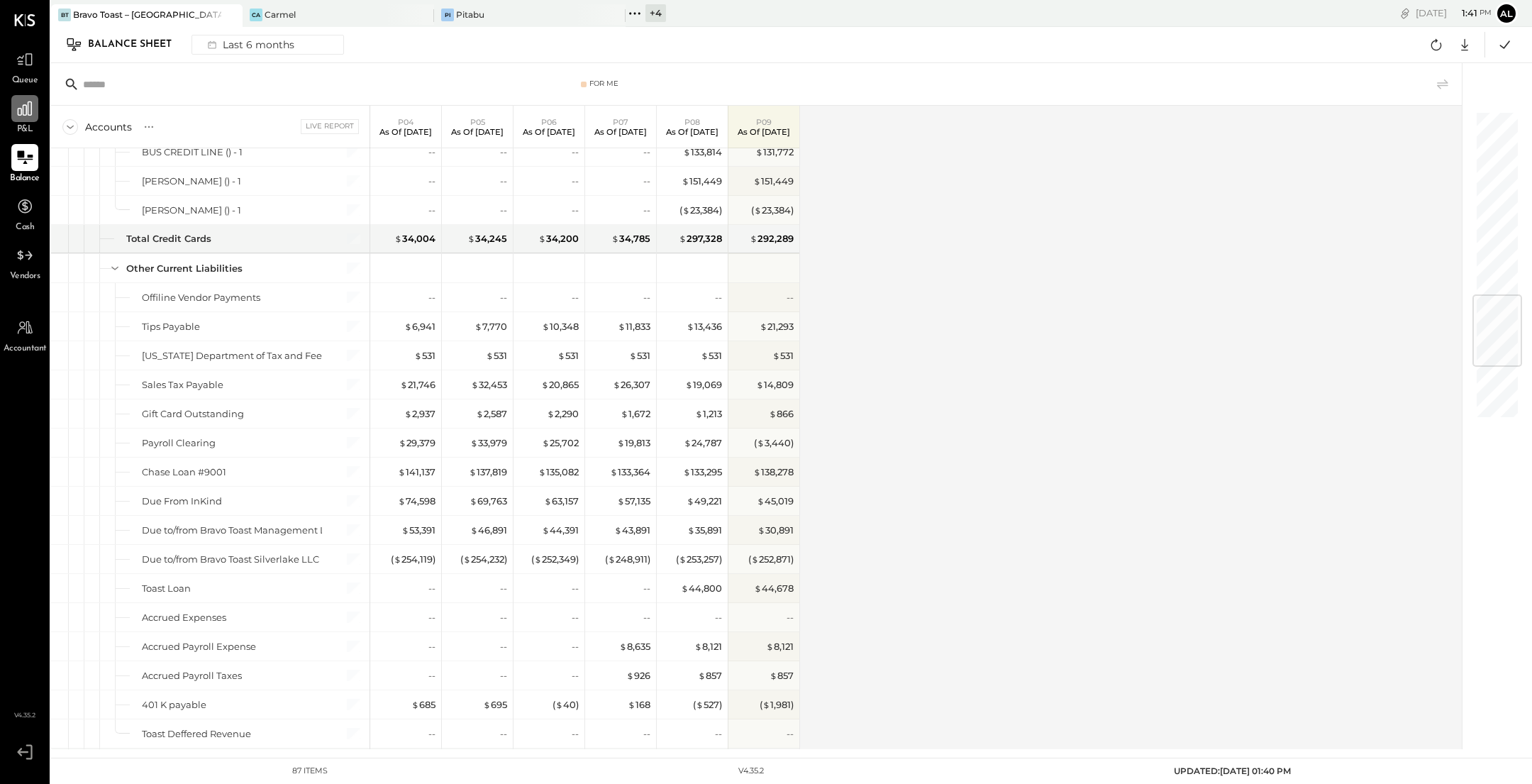
click at [29, 113] on icon at bounding box center [25, 109] width 19 height 19
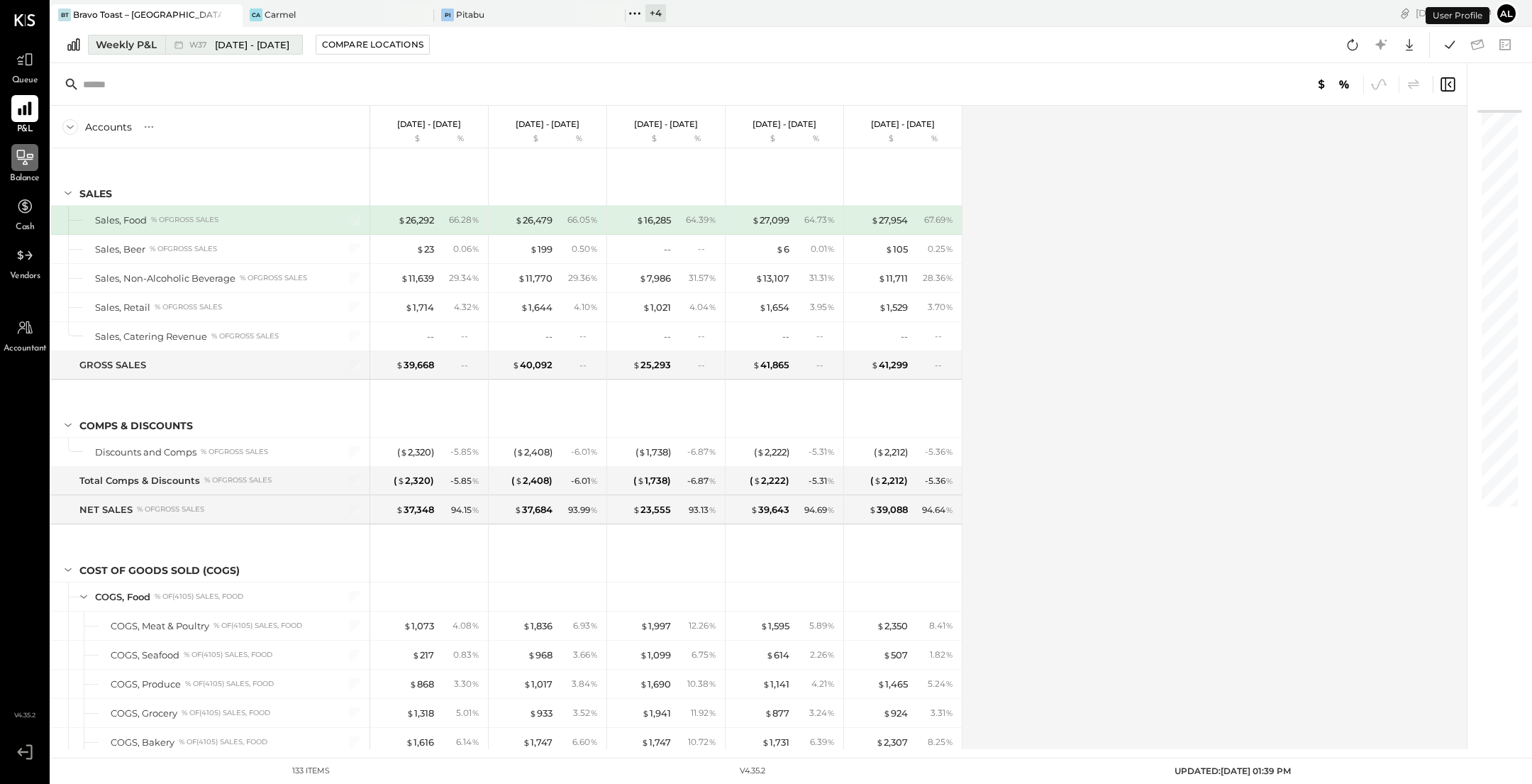
click at [139, 43] on div "Weekly P&L" at bounding box center [126, 45] width 61 height 14
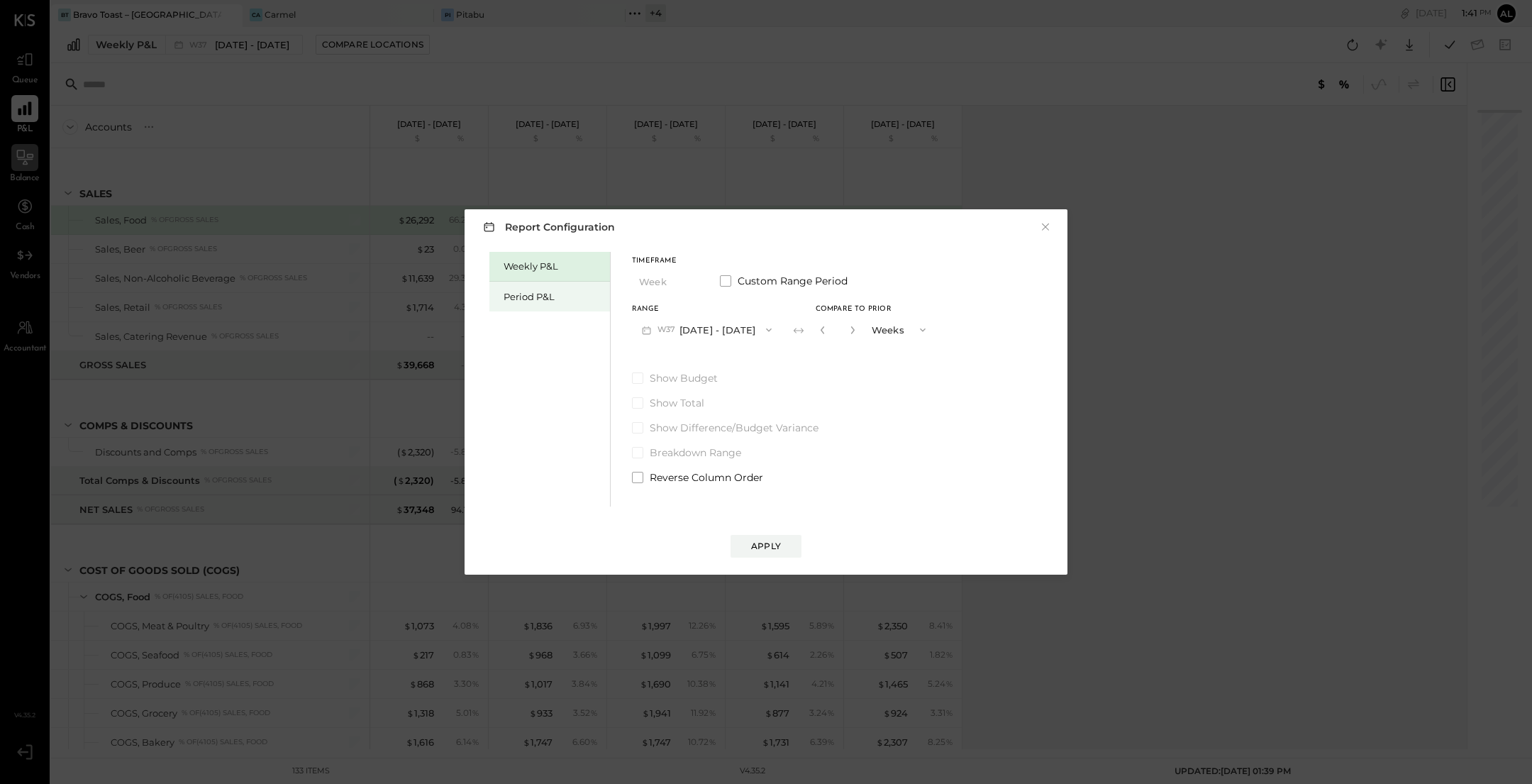
click at [546, 295] on div "Period P&L" at bounding box center [553, 297] width 99 height 14
click at [670, 332] on span "P09" at bounding box center [668, 330] width 20 height 12
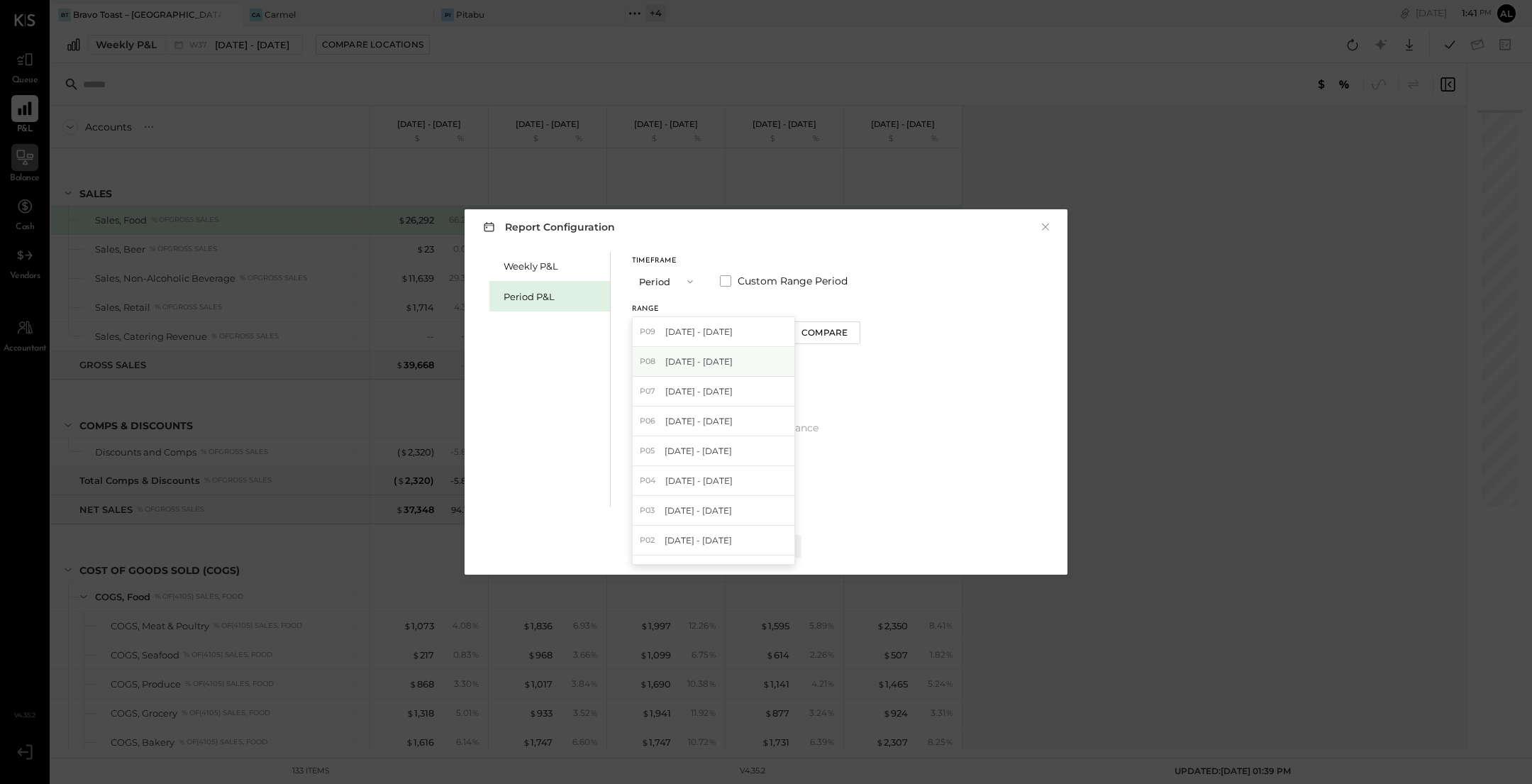
click at [733, 359] on span "[DATE] - [DATE]" at bounding box center [699, 361] width 68 height 12
click at [847, 337] on div "Compare" at bounding box center [824, 332] width 46 height 12
click at [858, 330] on div "*" at bounding box center [835, 329] width 44 height 26
click at [852, 330] on icon "button" at bounding box center [850, 330] width 4 height 8
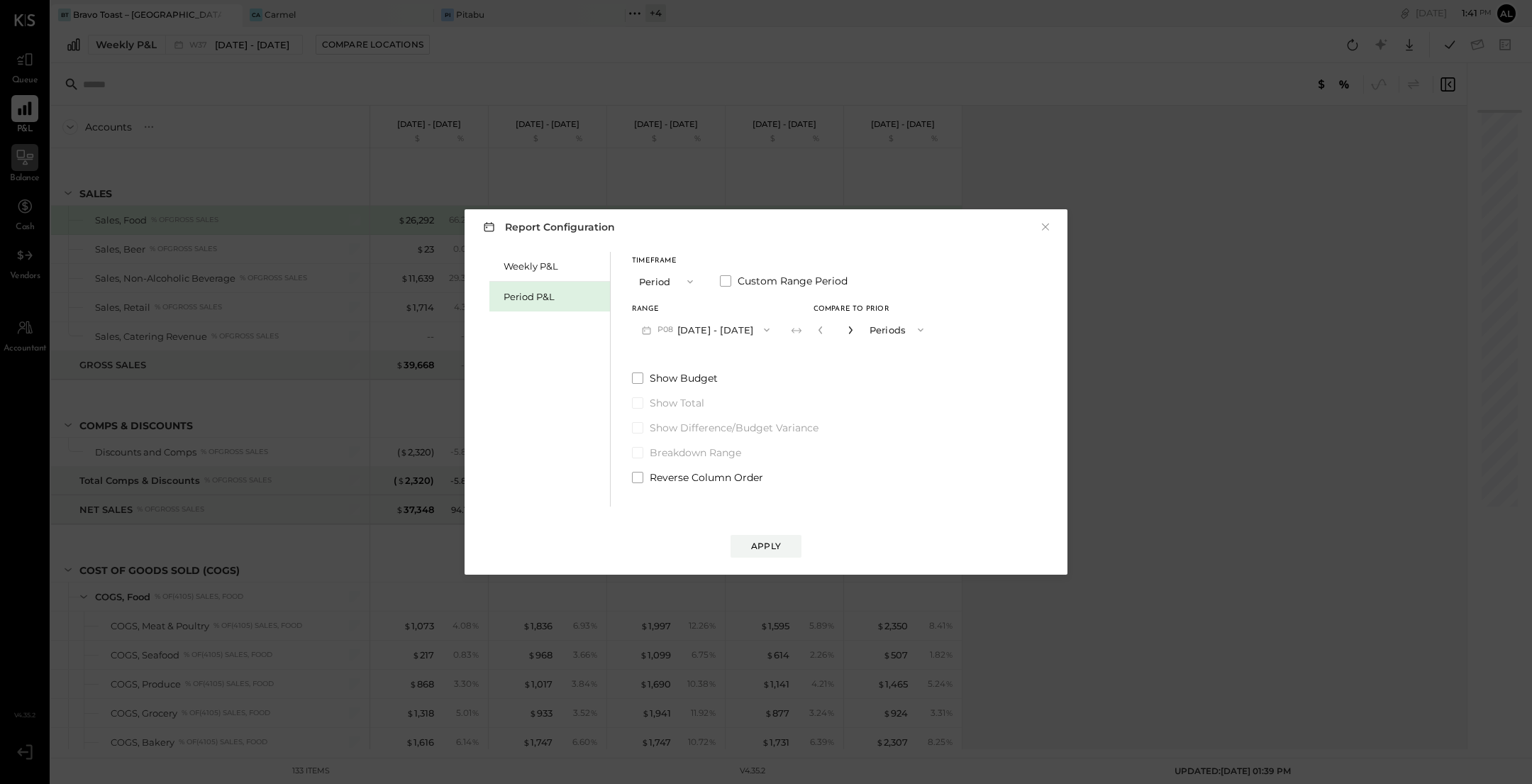
click at [852, 330] on icon "button" at bounding box center [850, 330] width 4 height 8
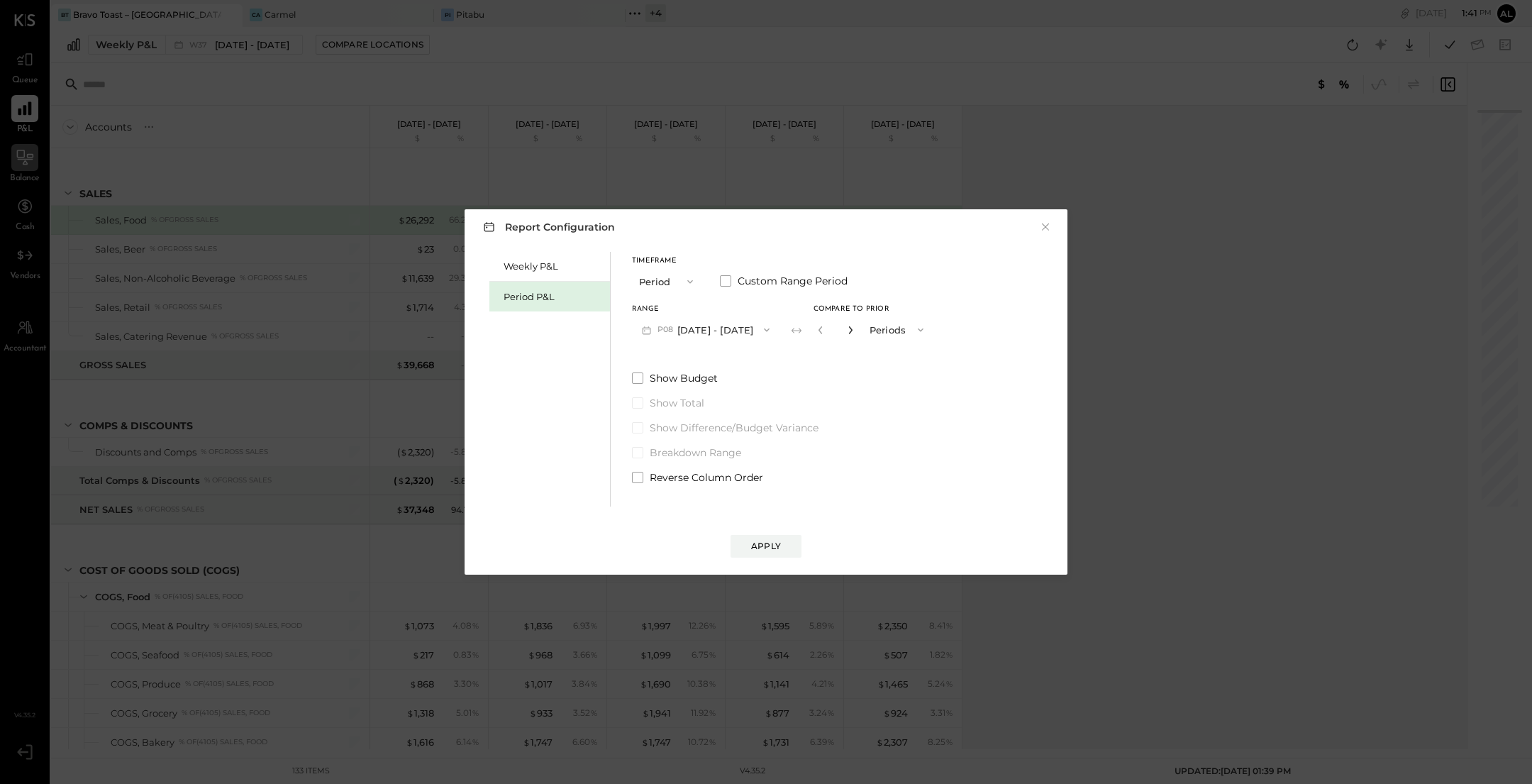
type input "*"
click at [768, 547] on div "Apply" at bounding box center [765, 545] width 30 height 12
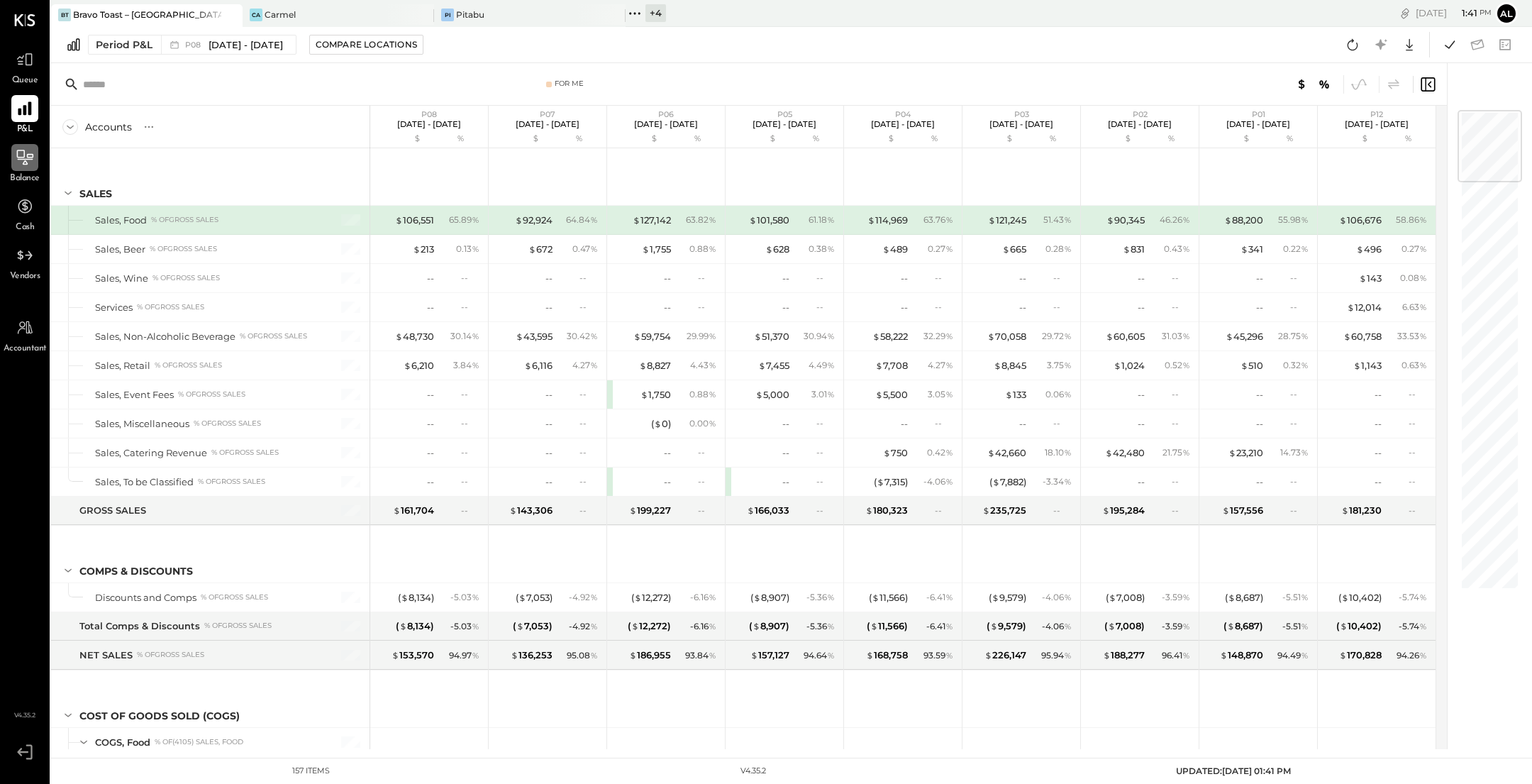
scroll to position [2196, 0]
